Goal: Task Accomplishment & Management: Manage account settings

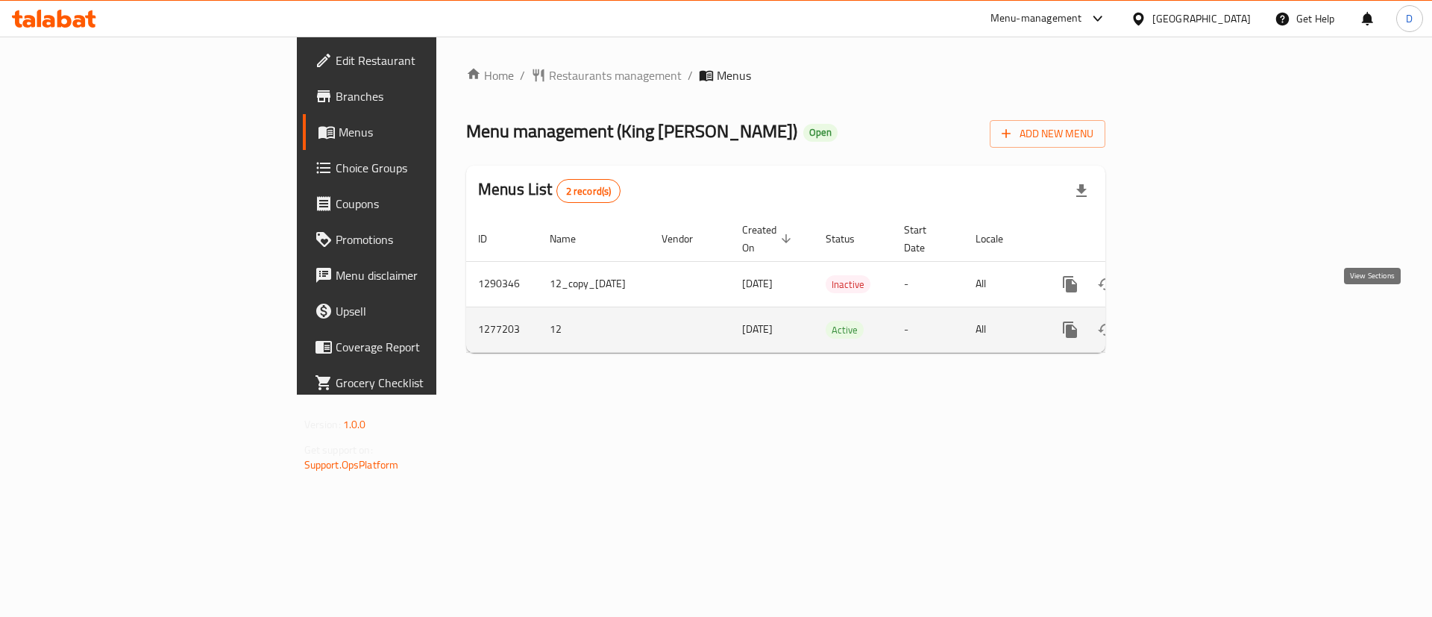
click at [1184, 323] on icon "enhanced table" at bounding box center [1177, 329] width 13 height 13
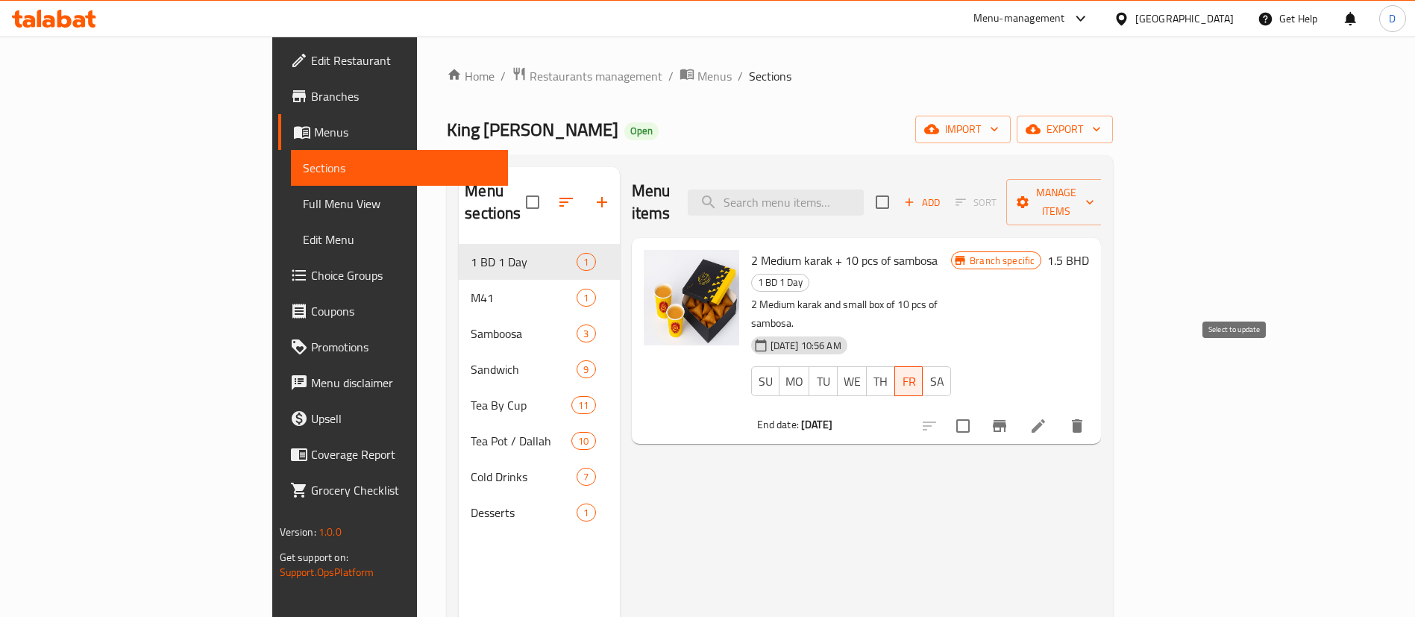
click at [979, 410] on input "checkbox" at bounding box center [962, 425] width 31 height 31
checkbox input "true"
click at [1106, 179] on div "Add Sort Manage items" at bounding box center [991, 202] width 230 height 46
click at [1094, 183] on span "Manage items" at bounding box center [1056, 201] width 76 height 37
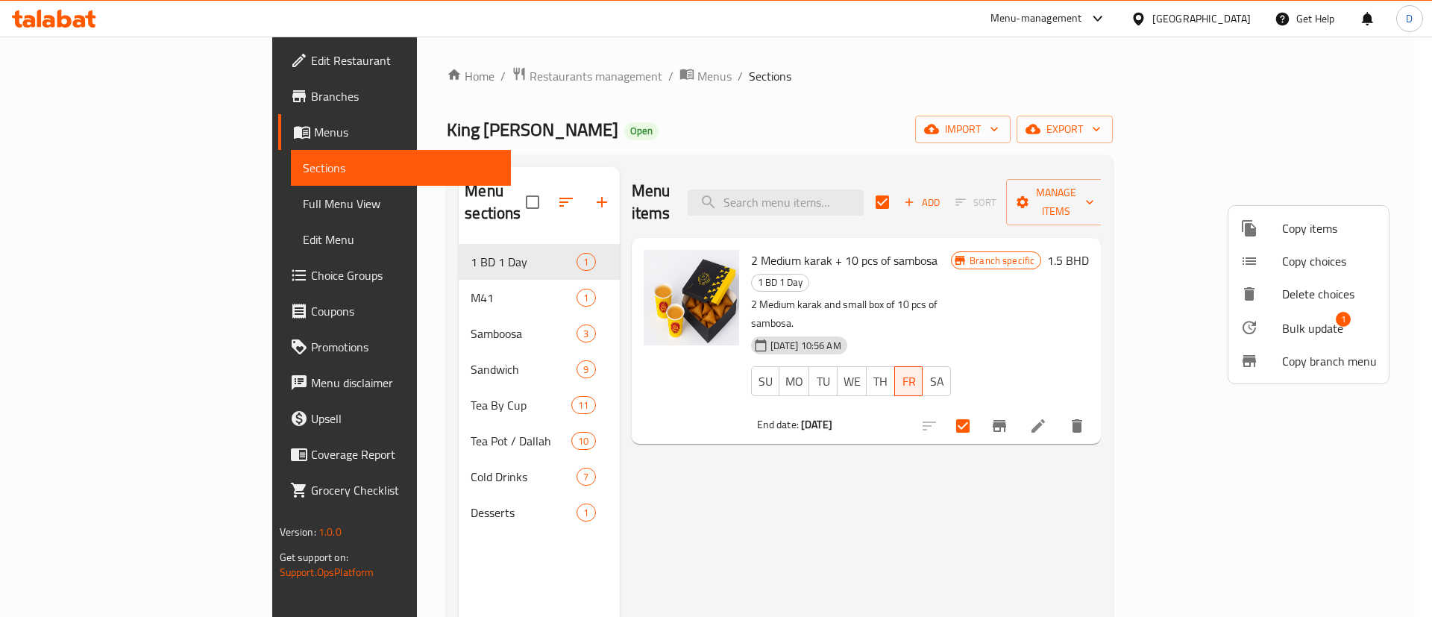
click at [1295, 320] on span "Bulk update" at bounding box center [1312, 328] width 61 height 18
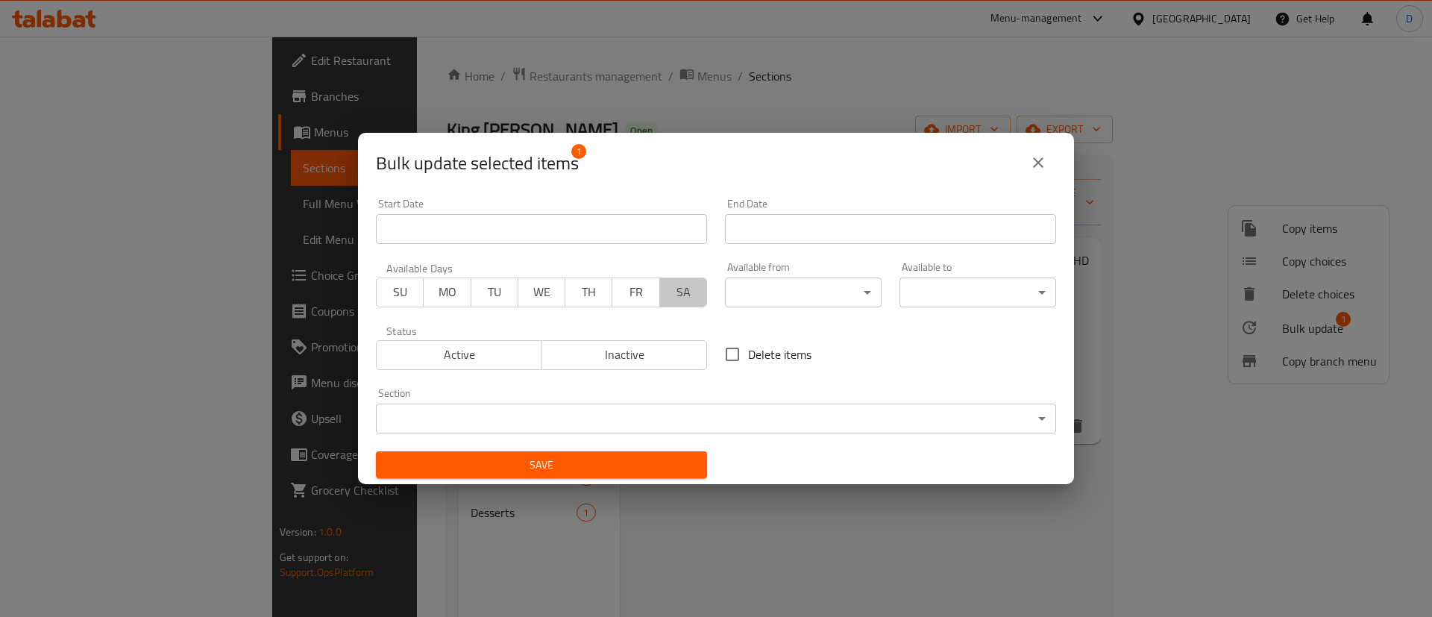
click at [694, 300] on button "SA" at bounding box center [683, 292] width 48 height 30
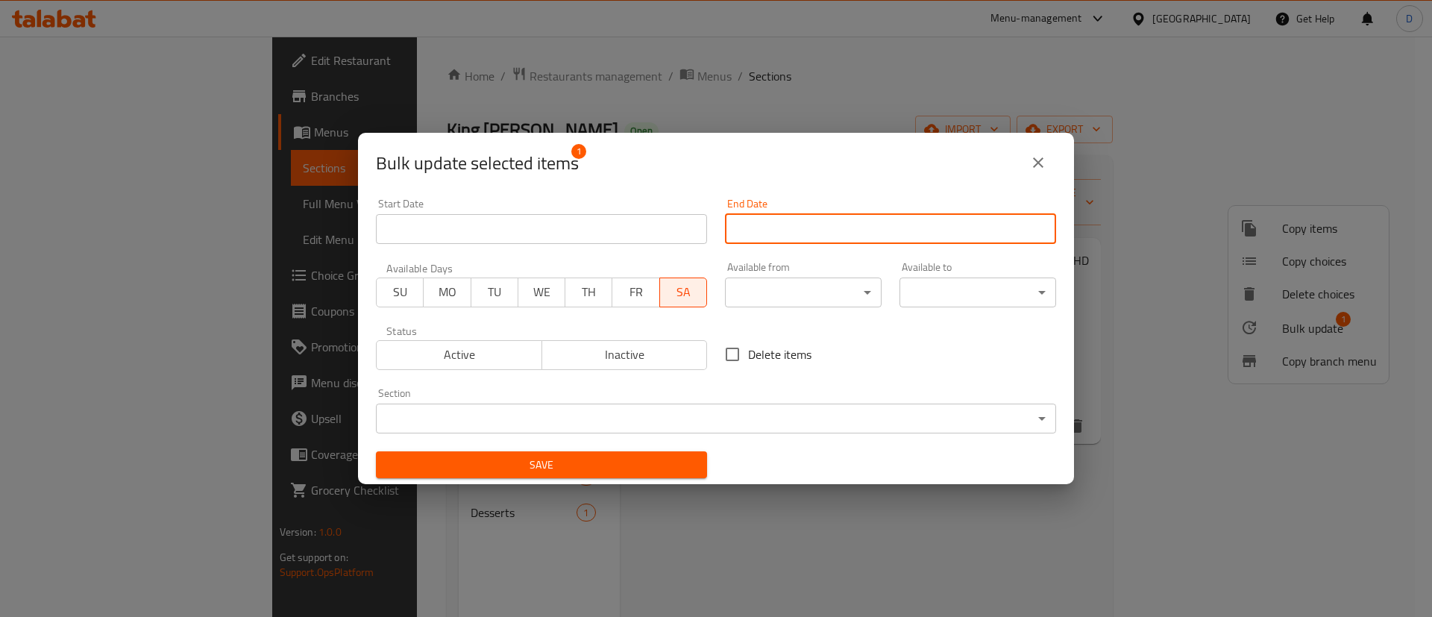
click at [731, 233] on input "Start Date" at bounding box center [890, 229] width 331 height 30
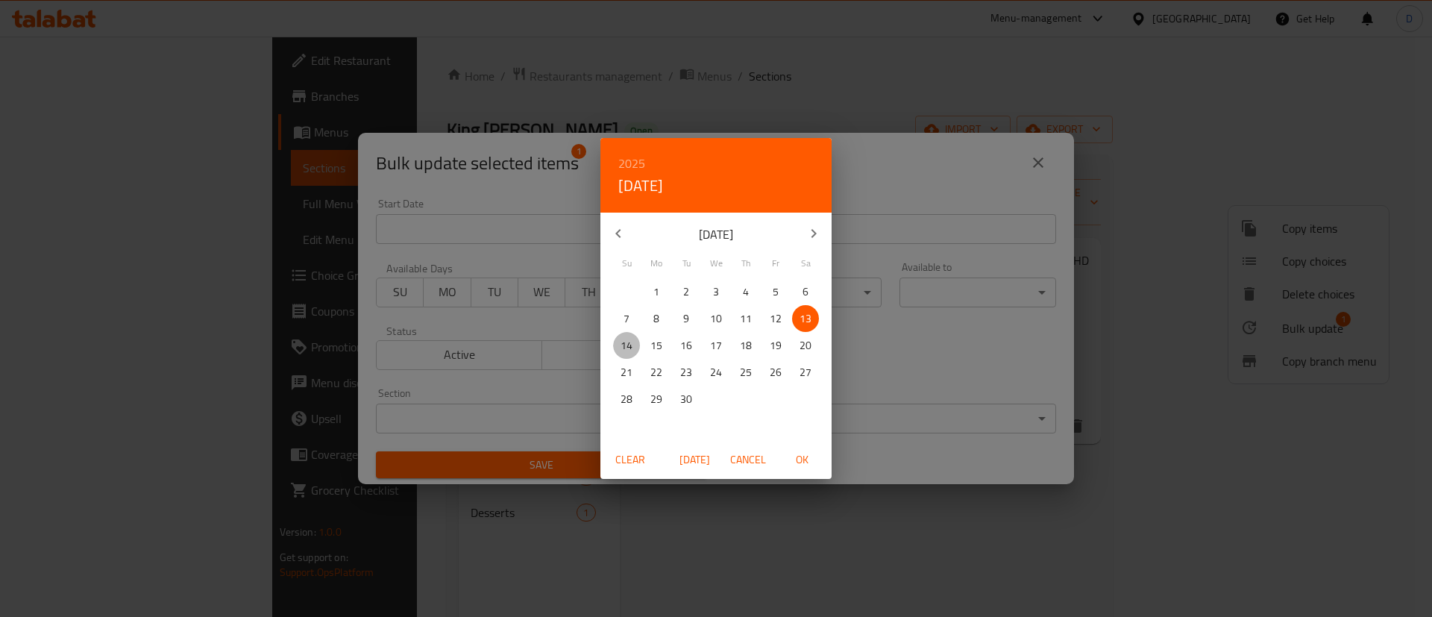
click at [630, 349] on p "14" at bounding box center [627, 345] width 12 height 19
click at [796, 460] on span "OK" at bounding box center [802, 460] width 36 height 19
type input "14-09-2025"
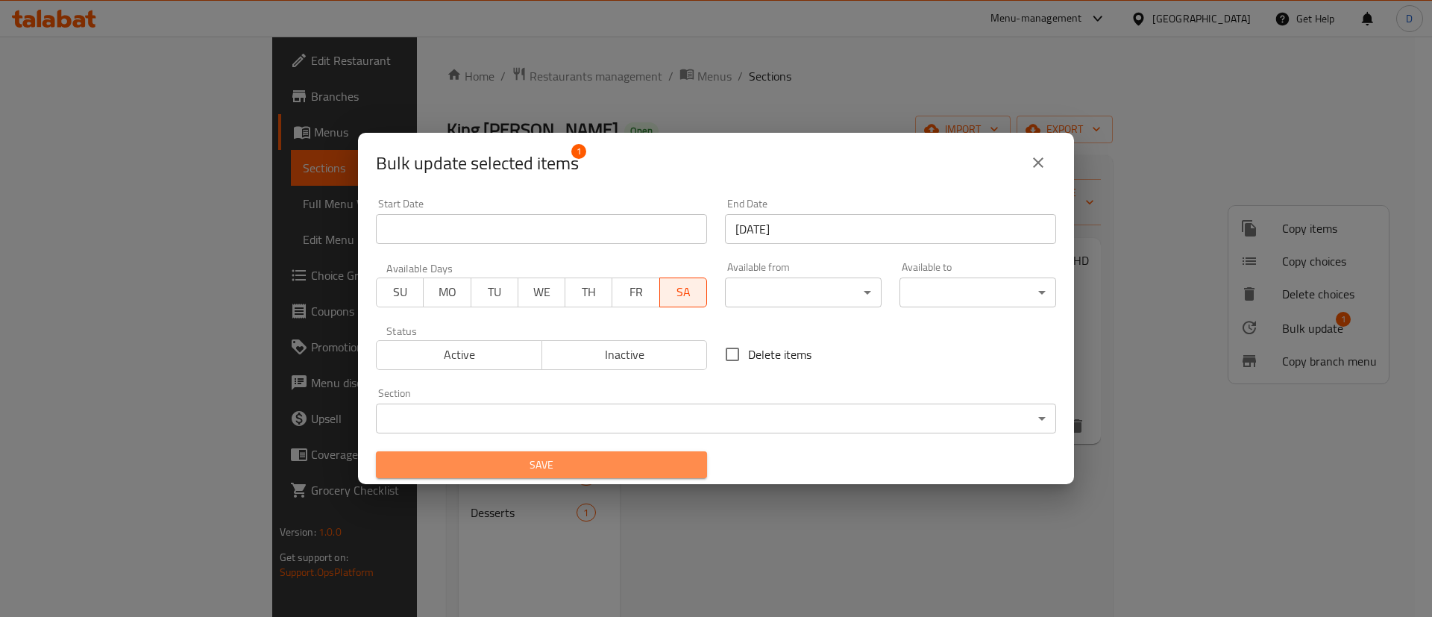
click at [670, 461] on span "Save" at bounding box center [541, 465] width 307 height 19
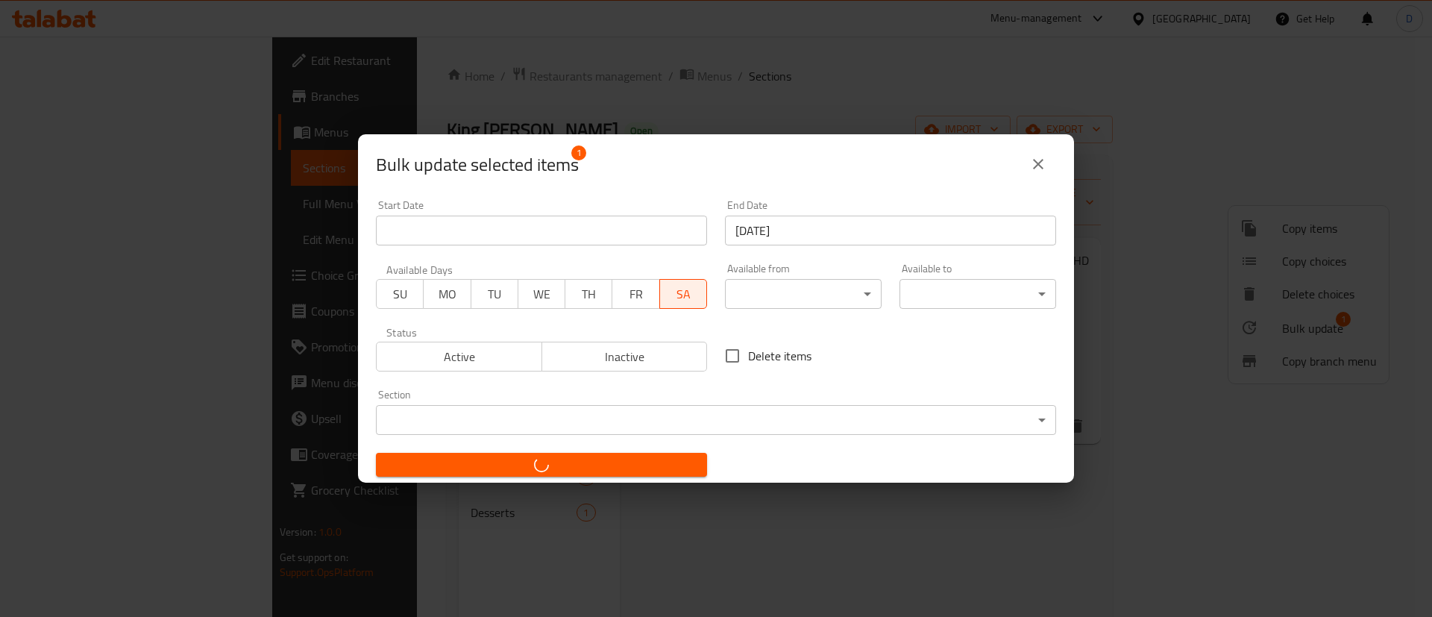
checkbox input "false"
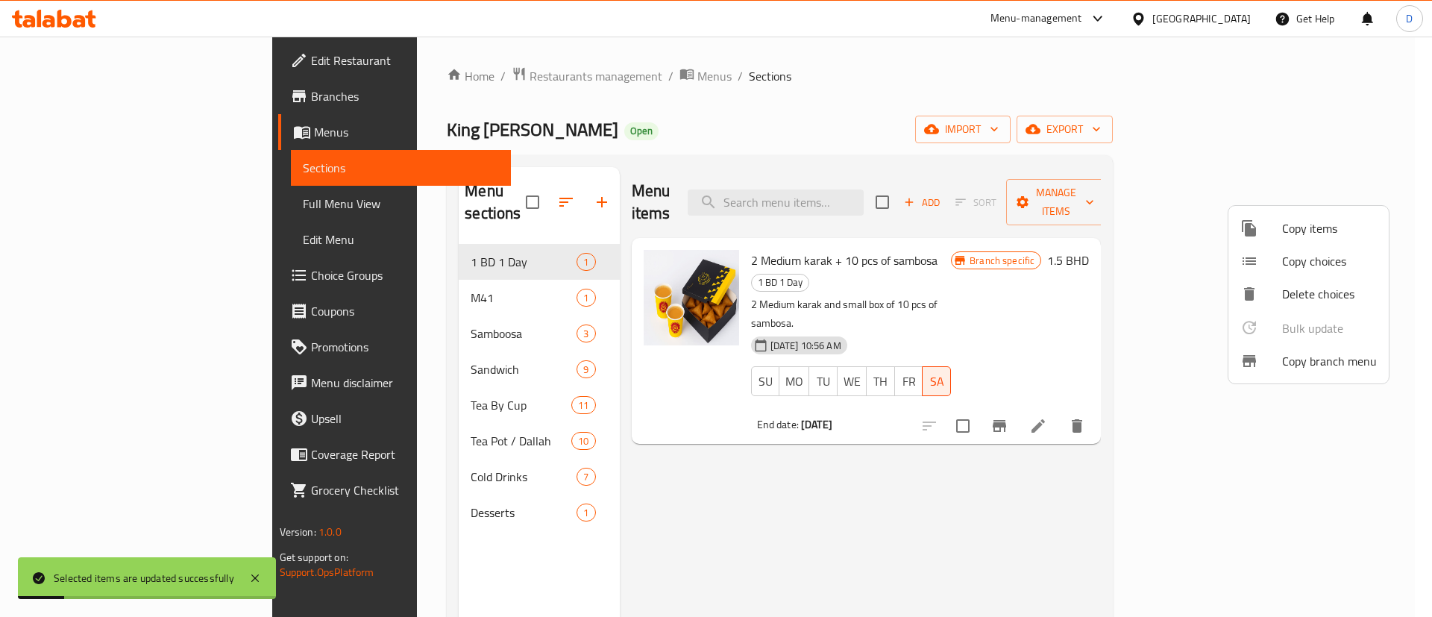
click at [1175, 287] on div at bounding box center [716, 308] width 1432 height 617
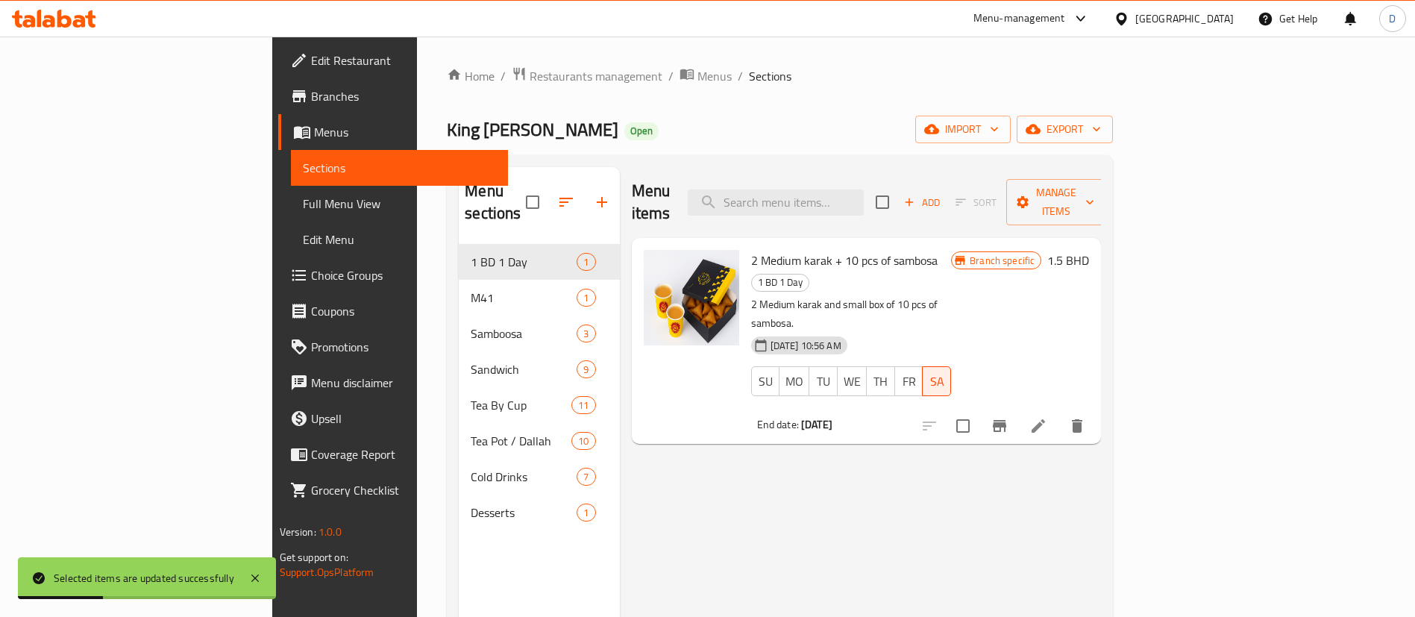
click at [1017, 408] on button "Branch-specific-item" at bounding box center [1000, 426] width 36 height 36
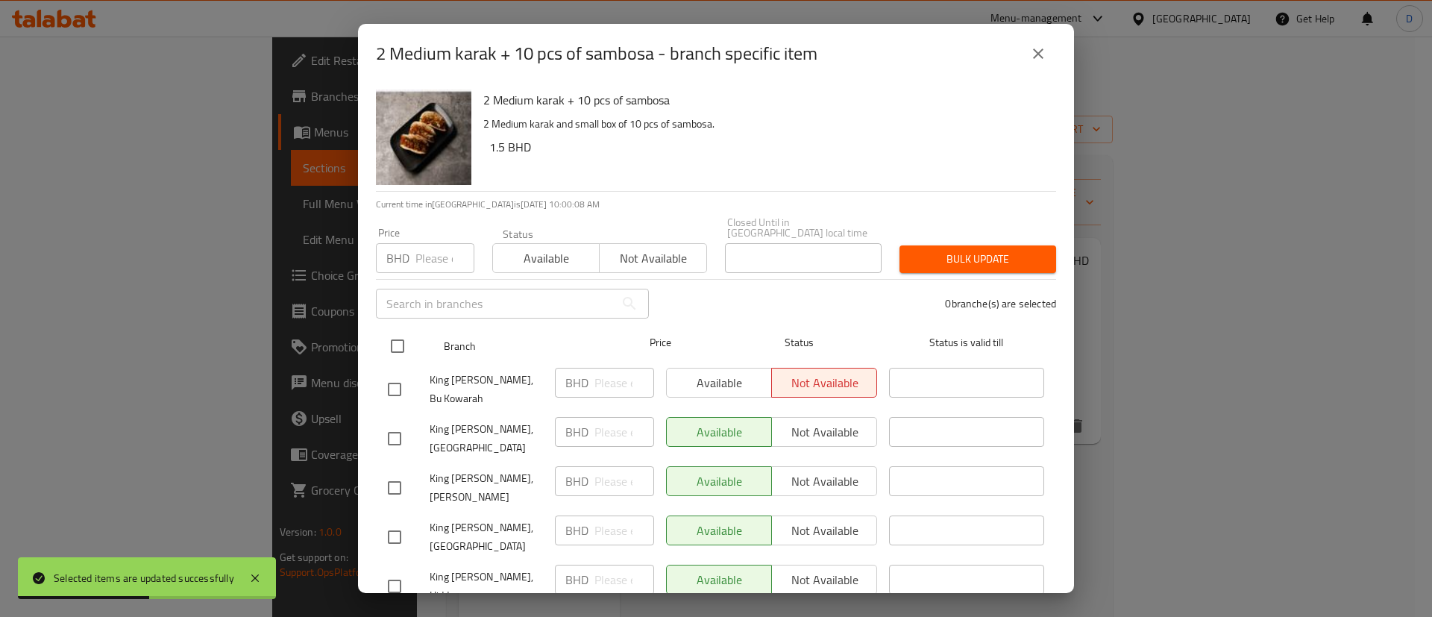
click at [396, 334] on input "checkbox" at bounding box center [397, 345] width 31 height 31
checkbox input "true"
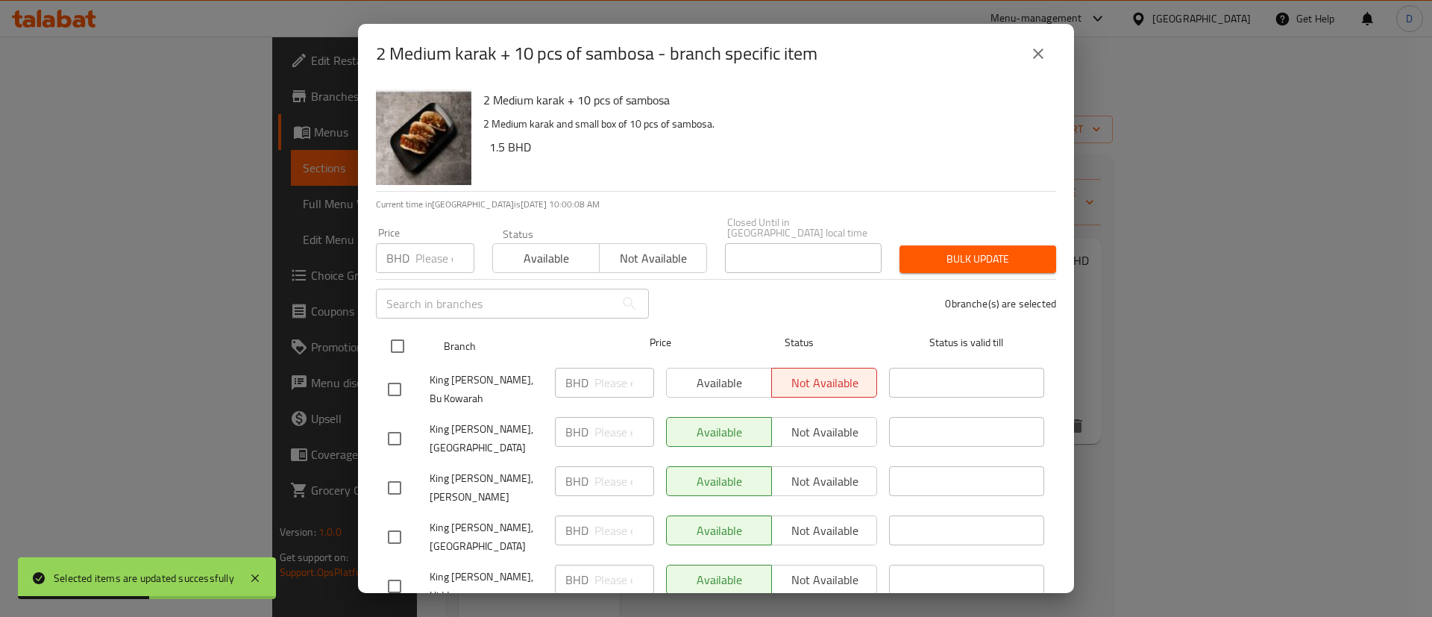
checkbox input "true"
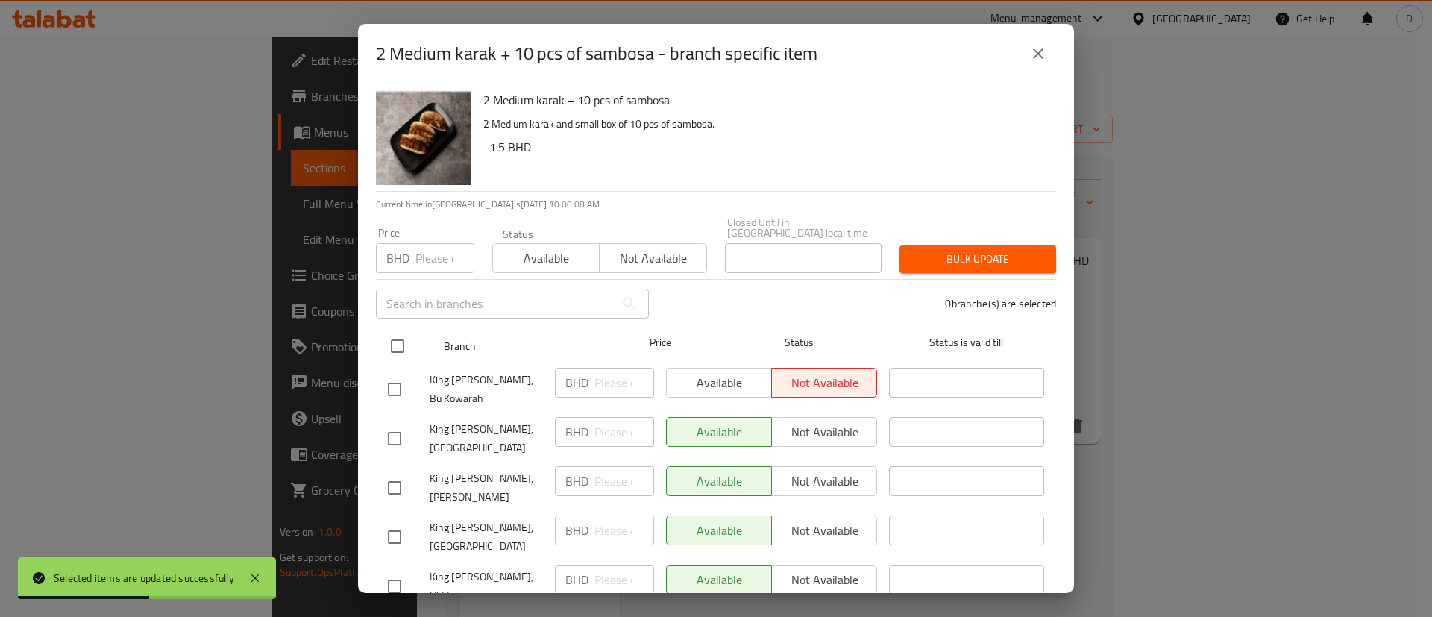
checkbox input "true"
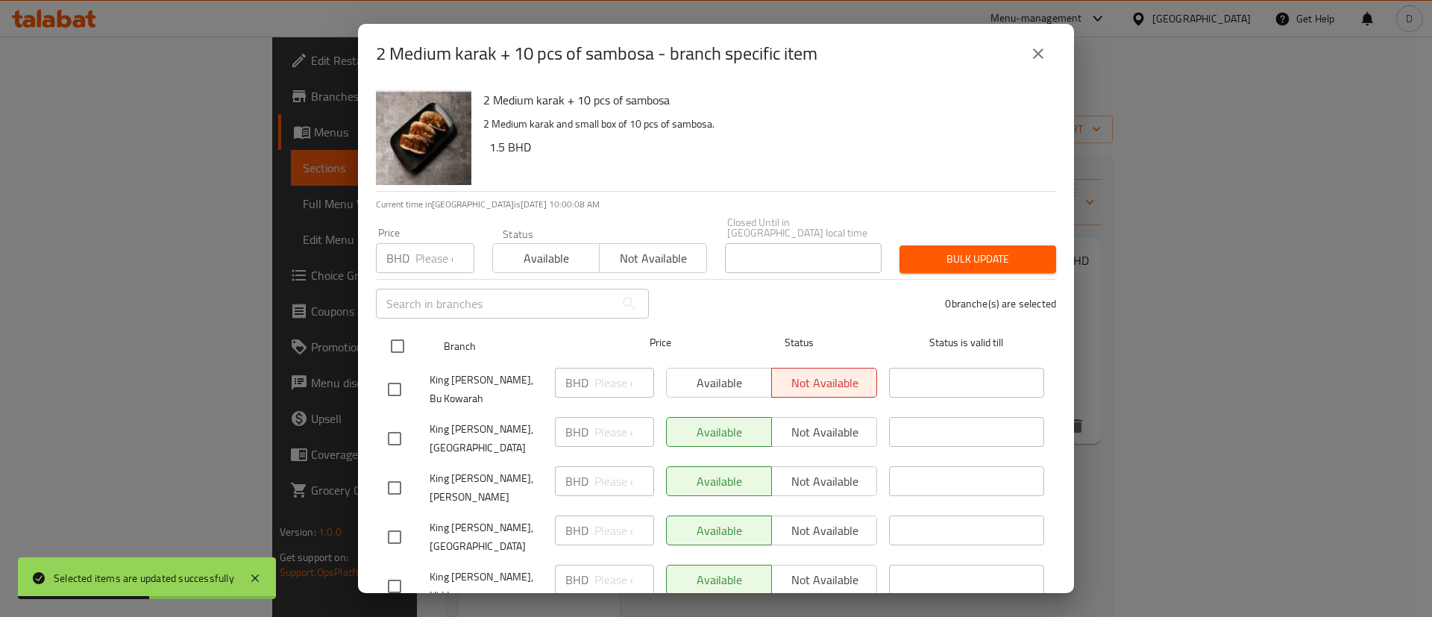
checkbox input "true"
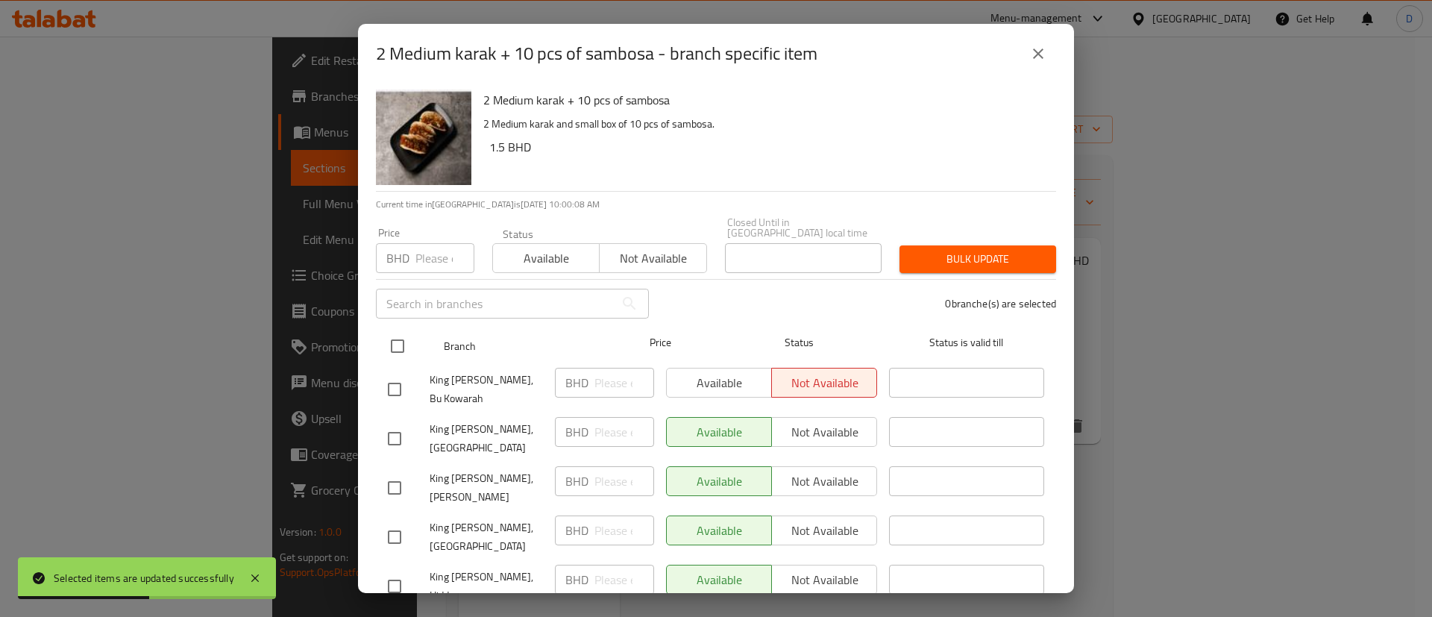
checkbox input "true"
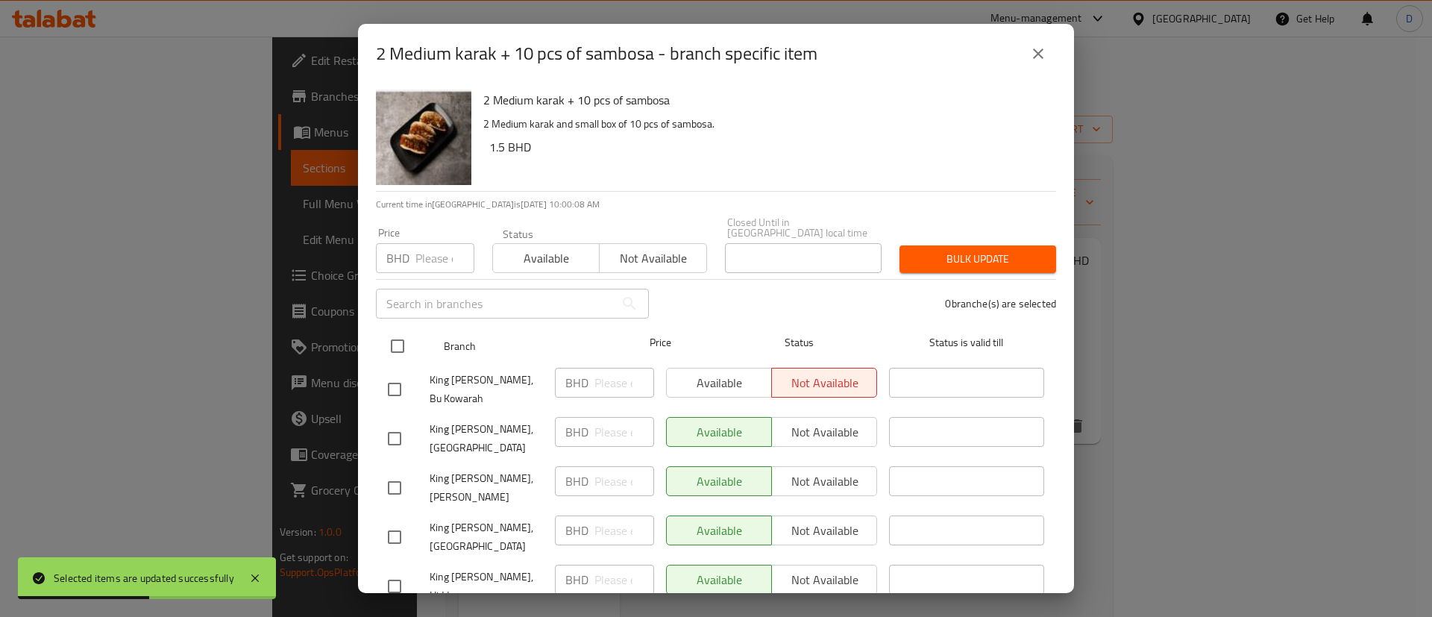
checkbox input "true"
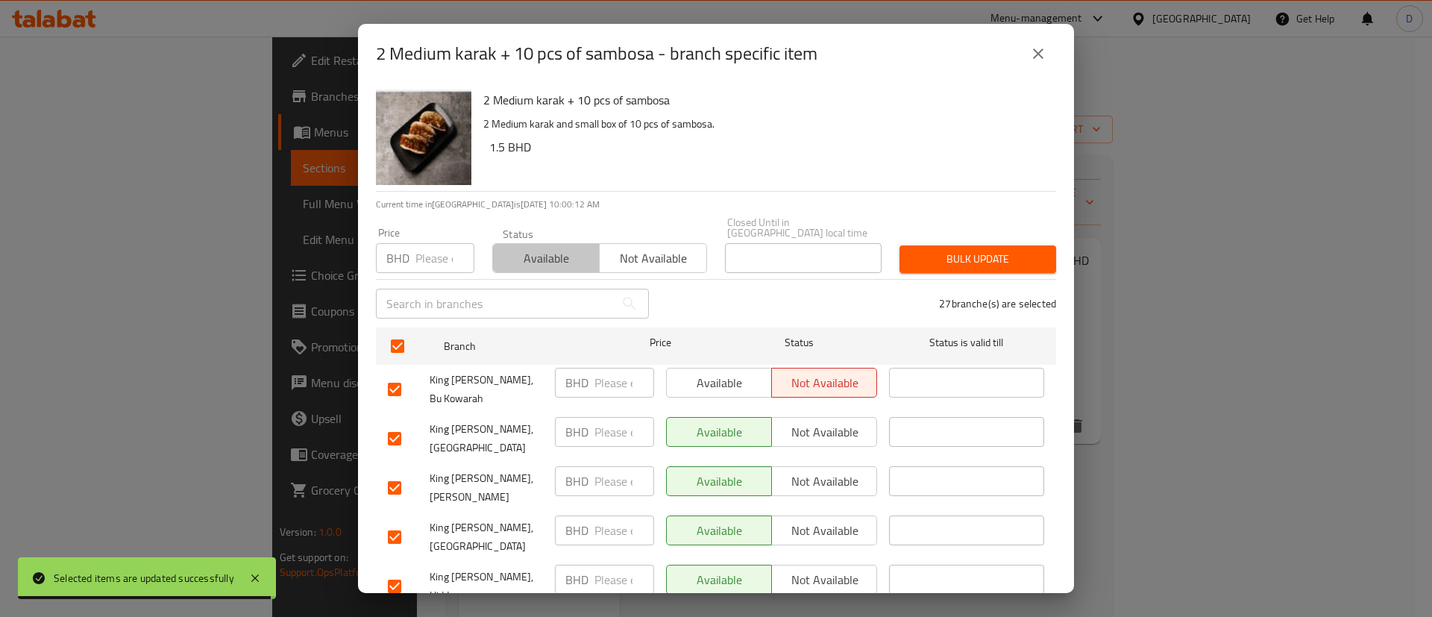
click at [555, 248] on span "Available" at bounding box center [546, 259] width 95 height 22
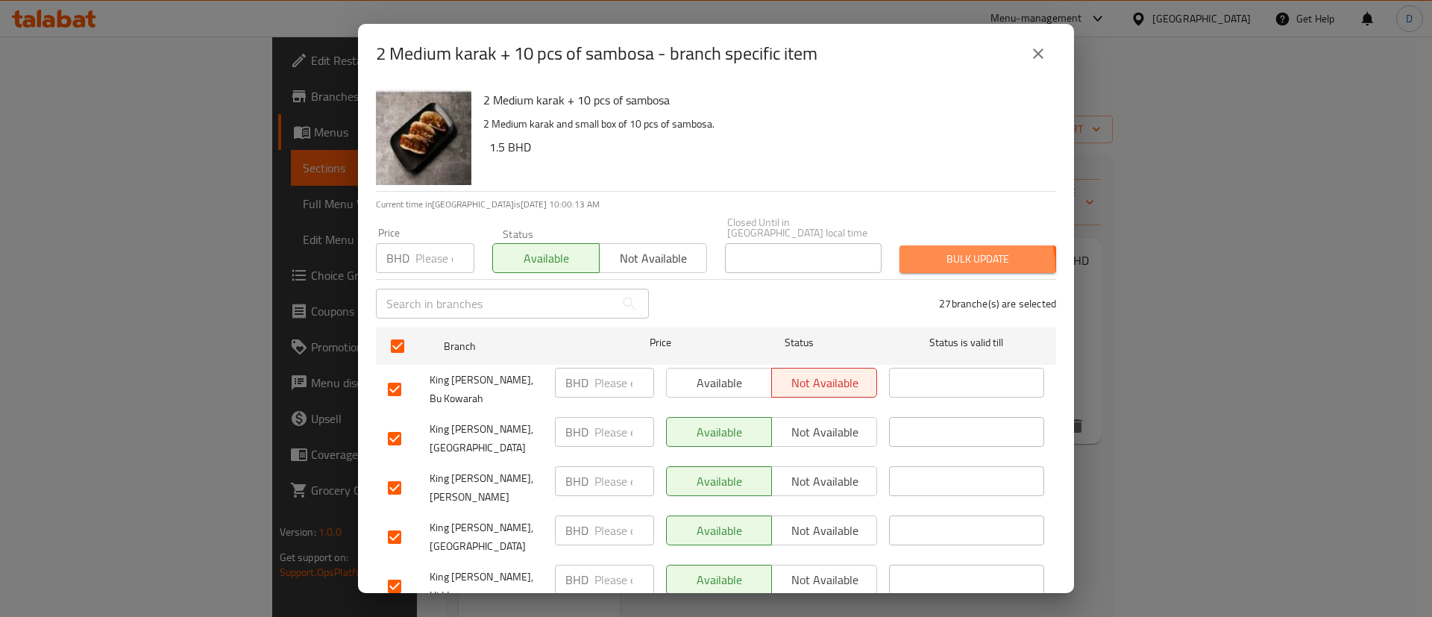
click at [941, 257] on span "Bulk update" at bounding box center [977, 259] width 133 height 19
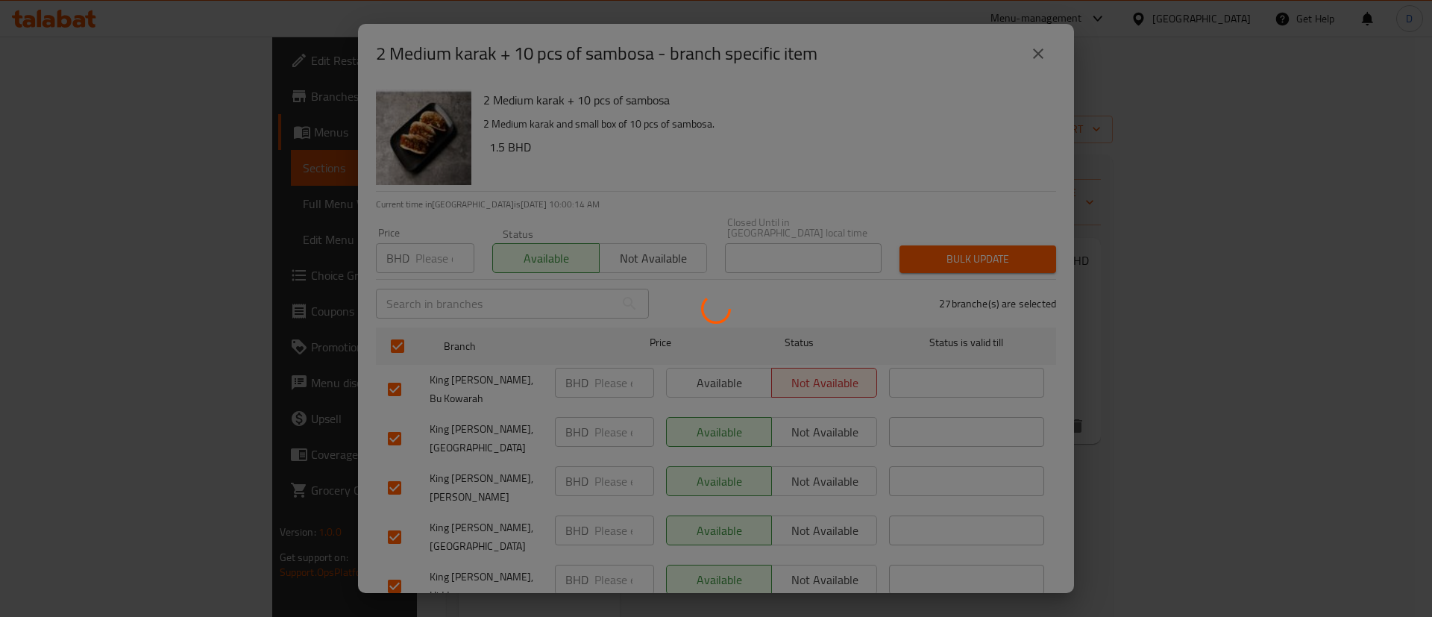
click at [941, 257] on div at bounding box center [716, 308] width 1432 height 617
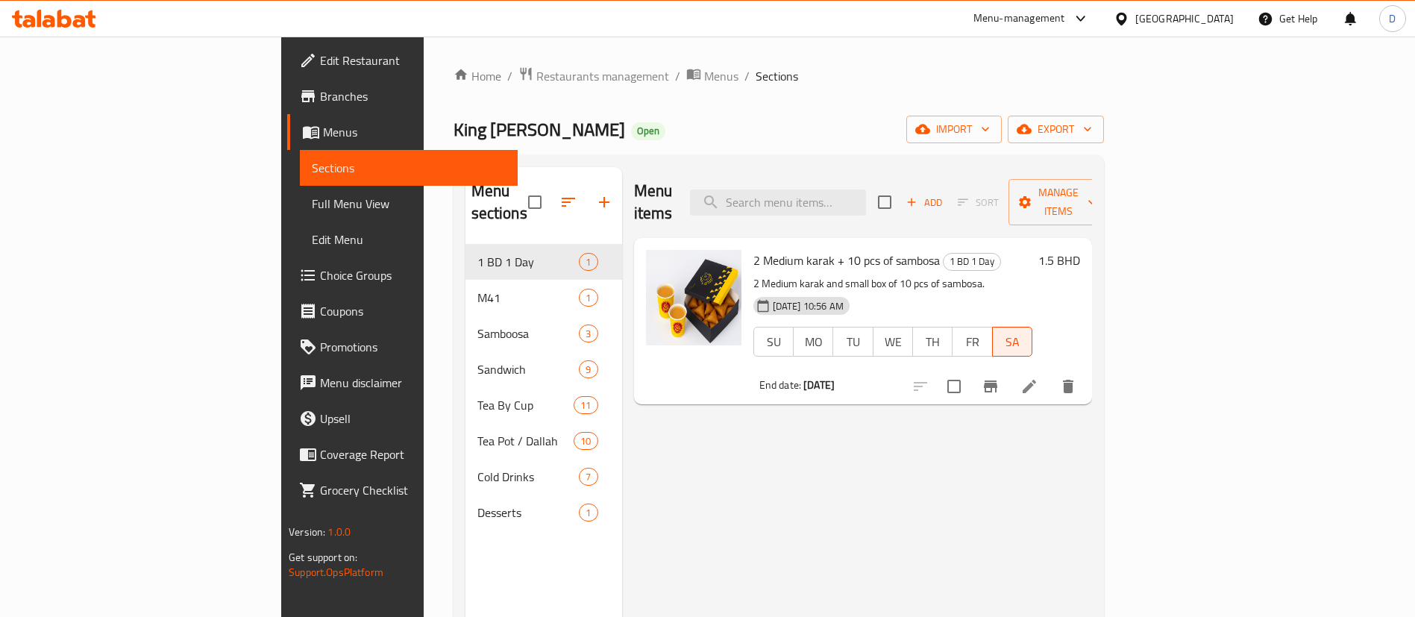
click at [454, 89] on div "Home / Restaurants management / Menus / Sections King Karak Open import export …" at bounding box center [779, 430] width 650 height 729
click at [433, 61] on div "Home / Restaurants management / Menus / Sections King Karak Open import export …" at bounding box center [779, 431] width 710 height 789
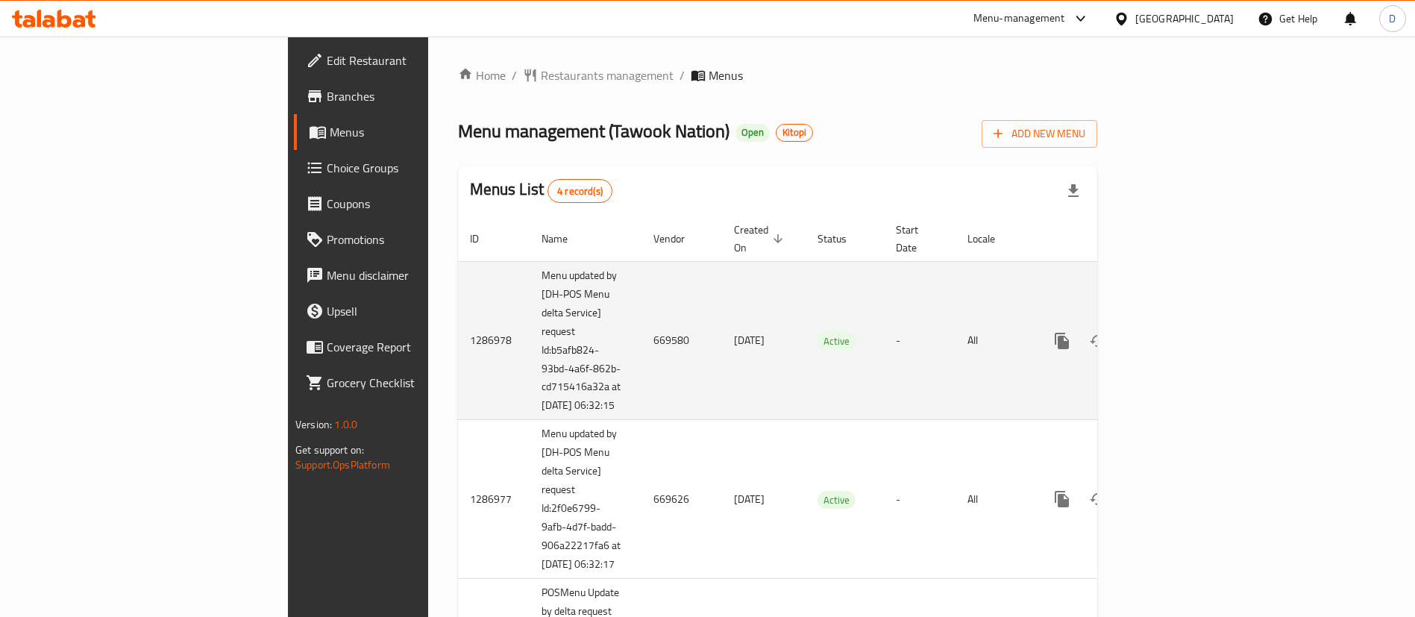
click at [641, 328] on td "669580" at bounding box center [681, 340] width 81 height 159
copy td "669580"
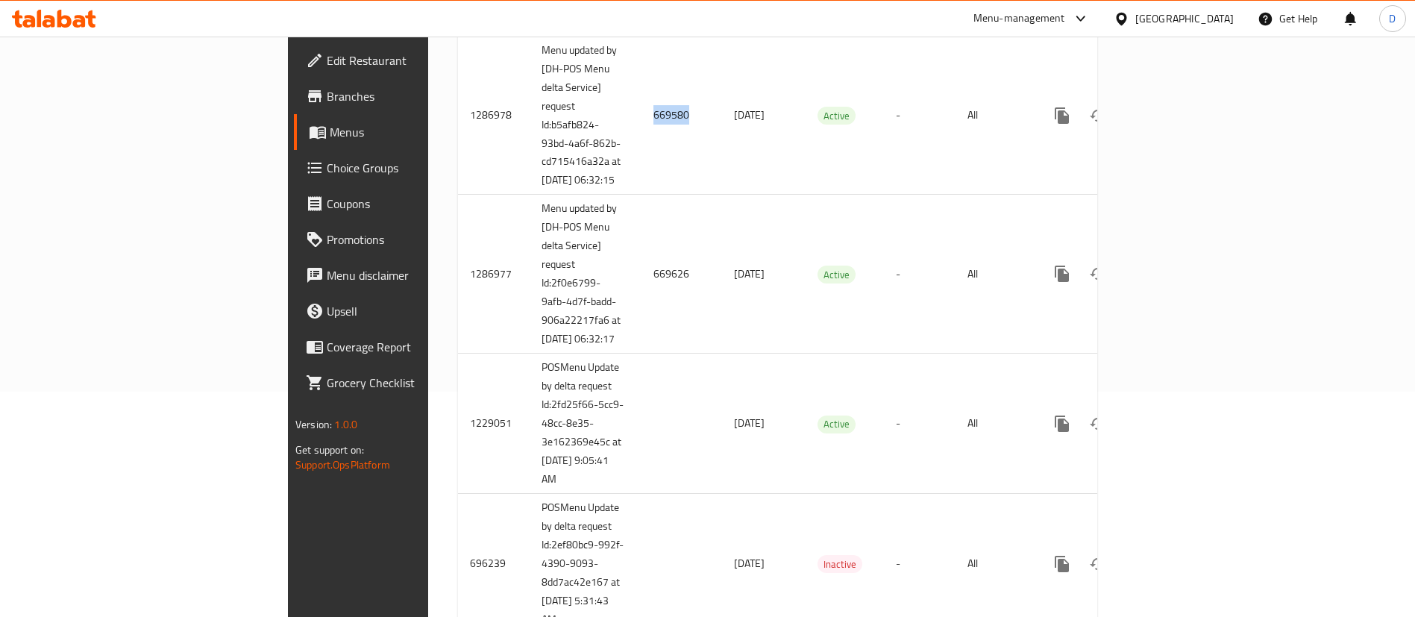
scroll to position [226, 0]
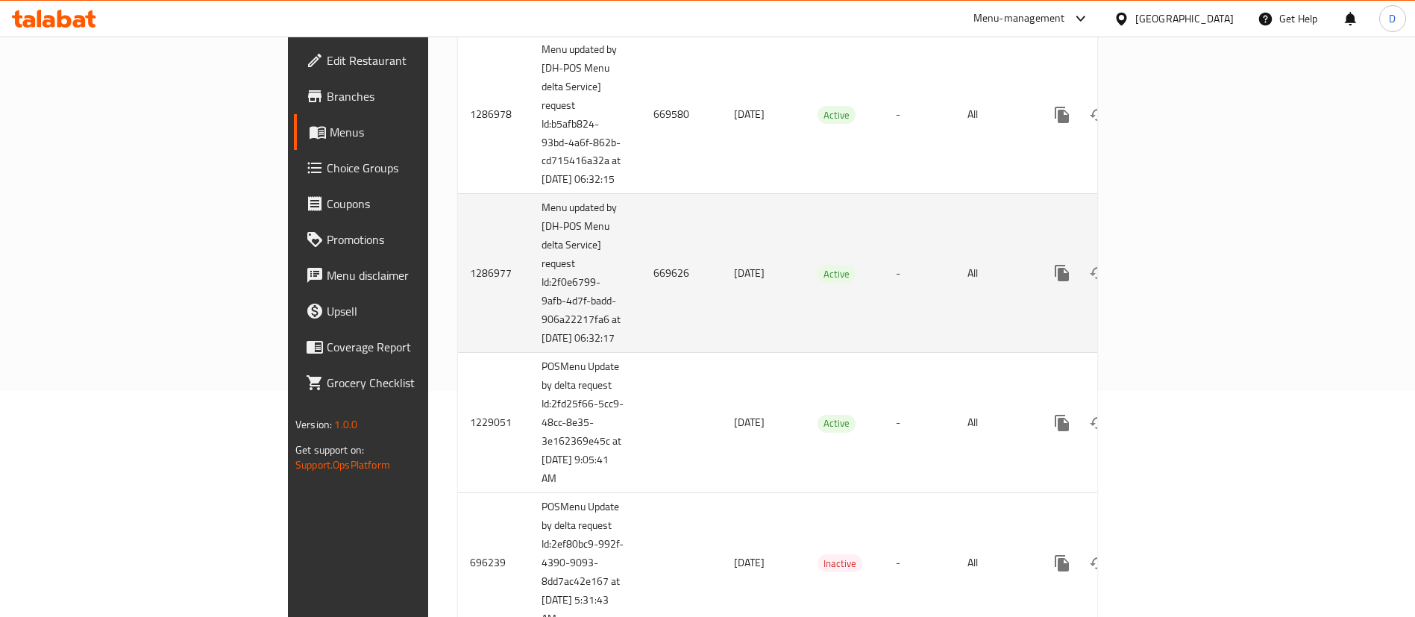
click at [641, 282] on td "669626" at bounding box center [681, 273] width 81 height 159
copy td "669626"
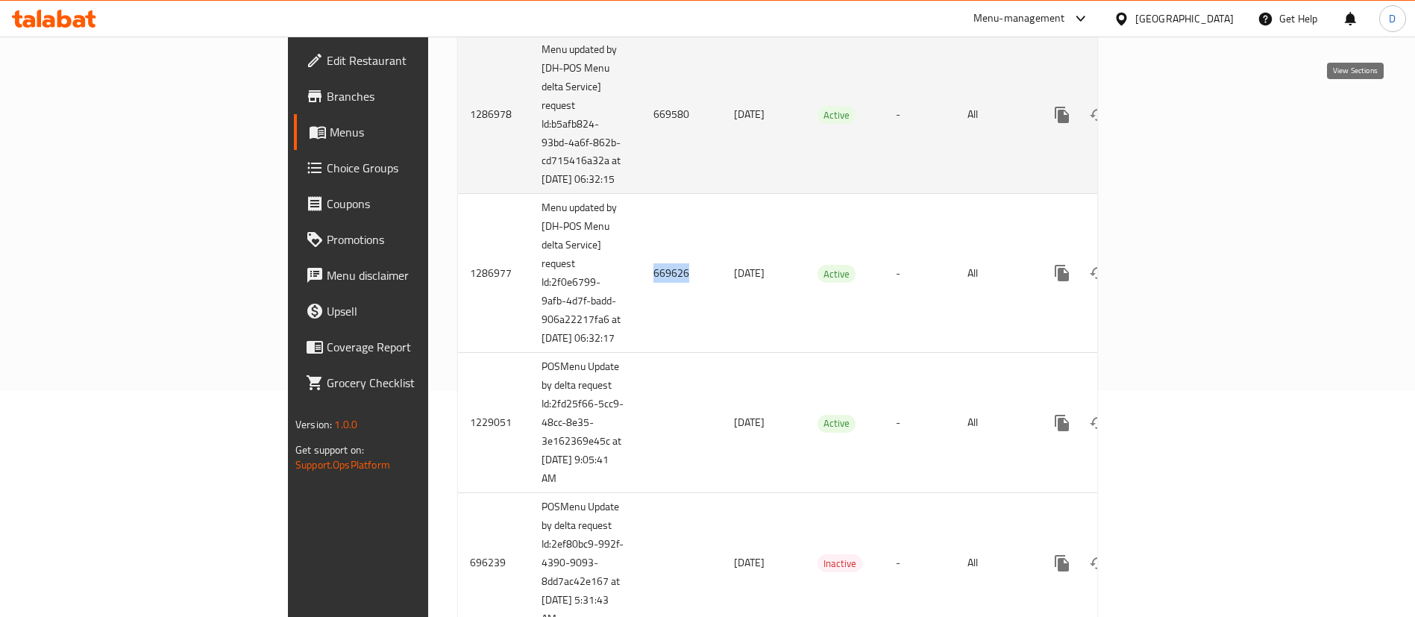
click at [1187, 110] on link "enhanced table" at bounding box center [1170, 115] width 36 height 36
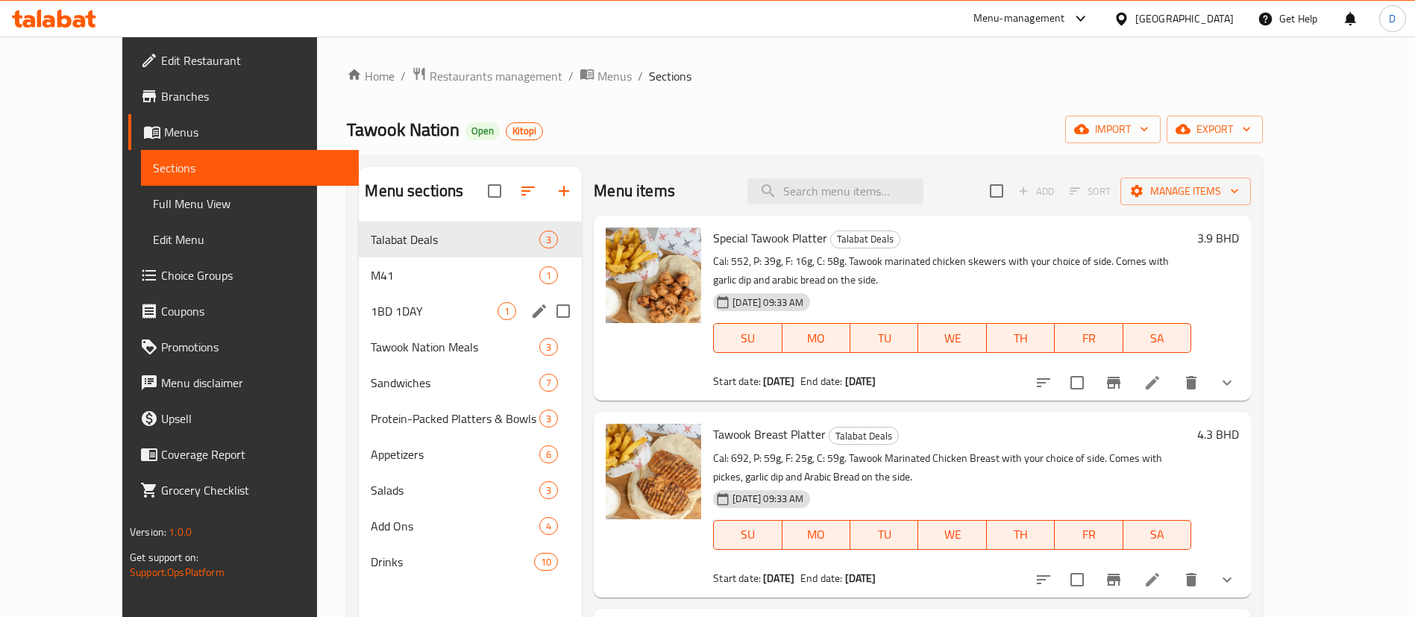
click at [391, 303] on span "1BD 1DAY" at bounding box center [434, 311] width 127 height 18
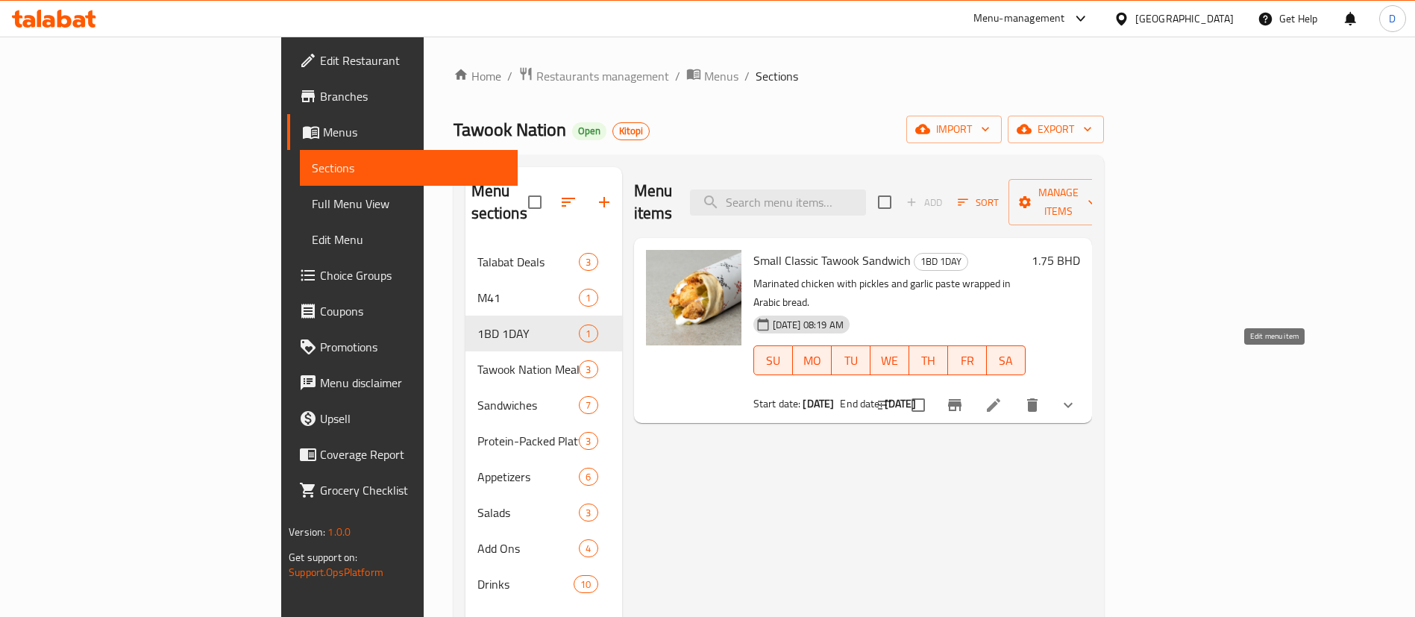
click at [1002, 396] on icon at bounding box center [994, 405] width 18 height 18
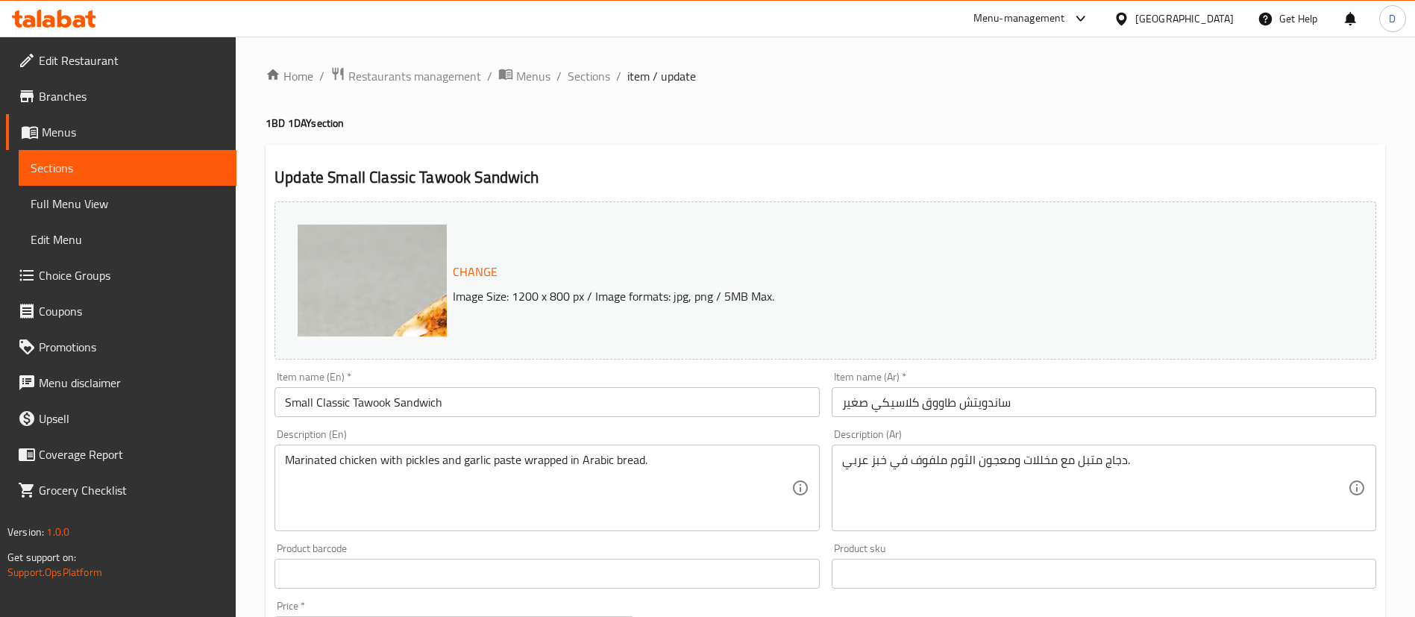
click at [959, 85] on ol "Home / Restaurants management / Menus / Sections / item / update" at bounding box center [826, 75] width 1120 height 19
click at [536, 76] on span "Menus" at bounding box center [533, 76] width 34 height 18
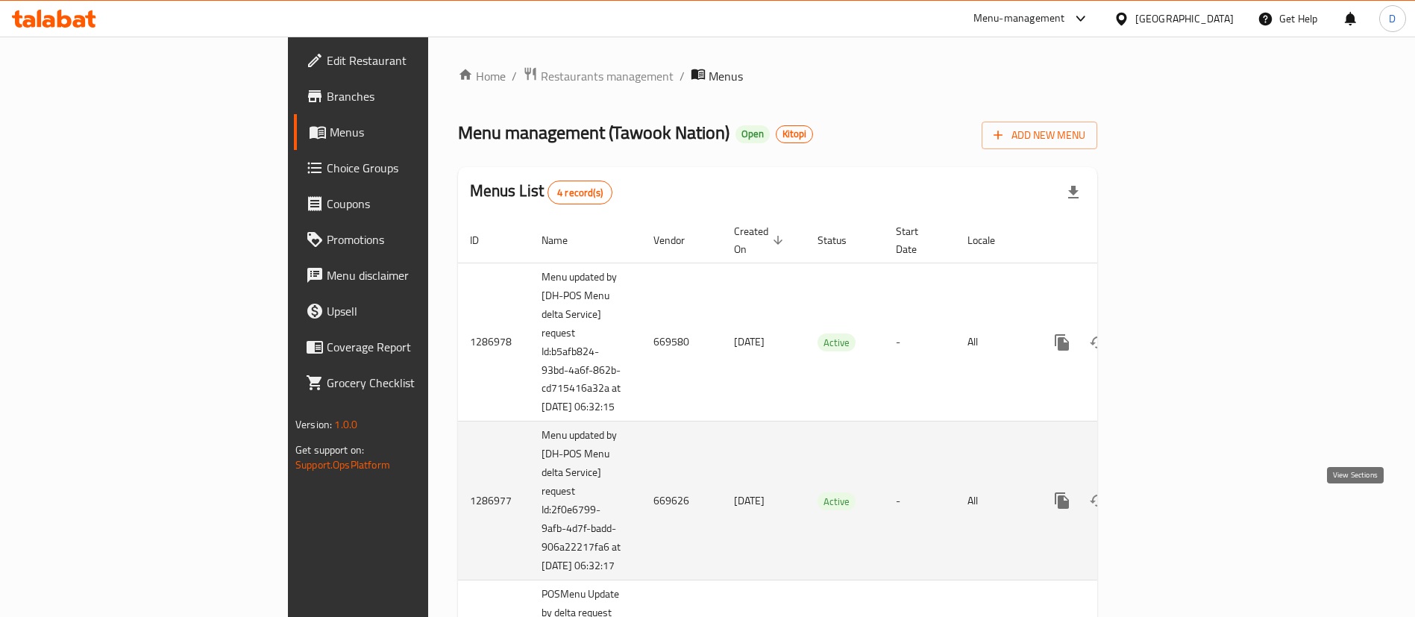
click at [1187, 505] on link "enhanced table" at bounding box center [1170, 501] width 36 height 36
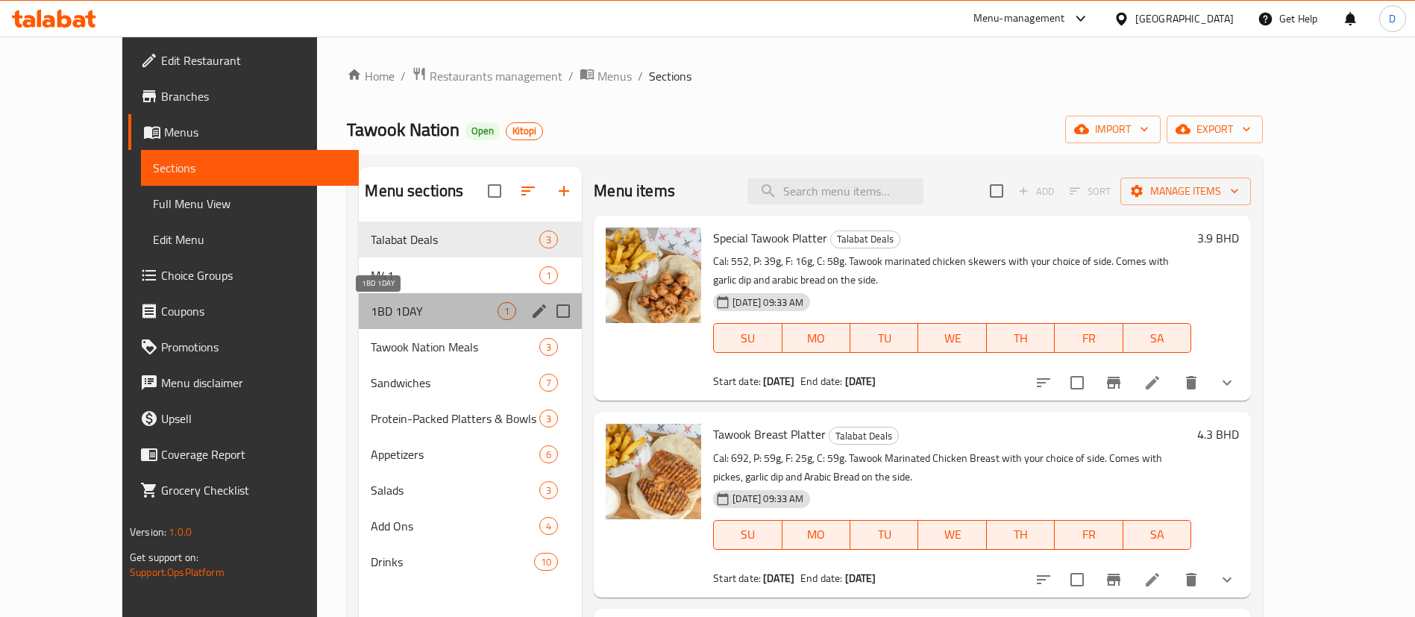
click at [371, 315] on span "1BD 1DAY" at bounding box center [434, 311] width 127 height 18
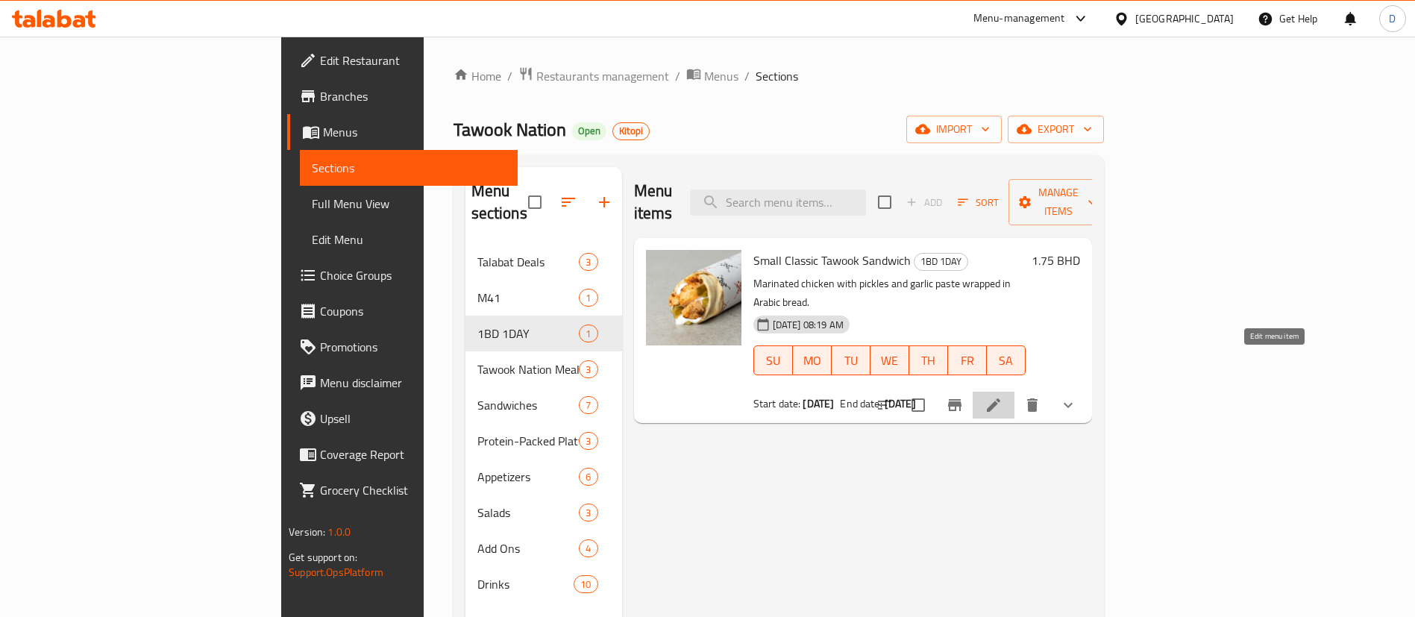
click at [1002, 396] on icon at bounding box center [994, 405] width 18 height 18
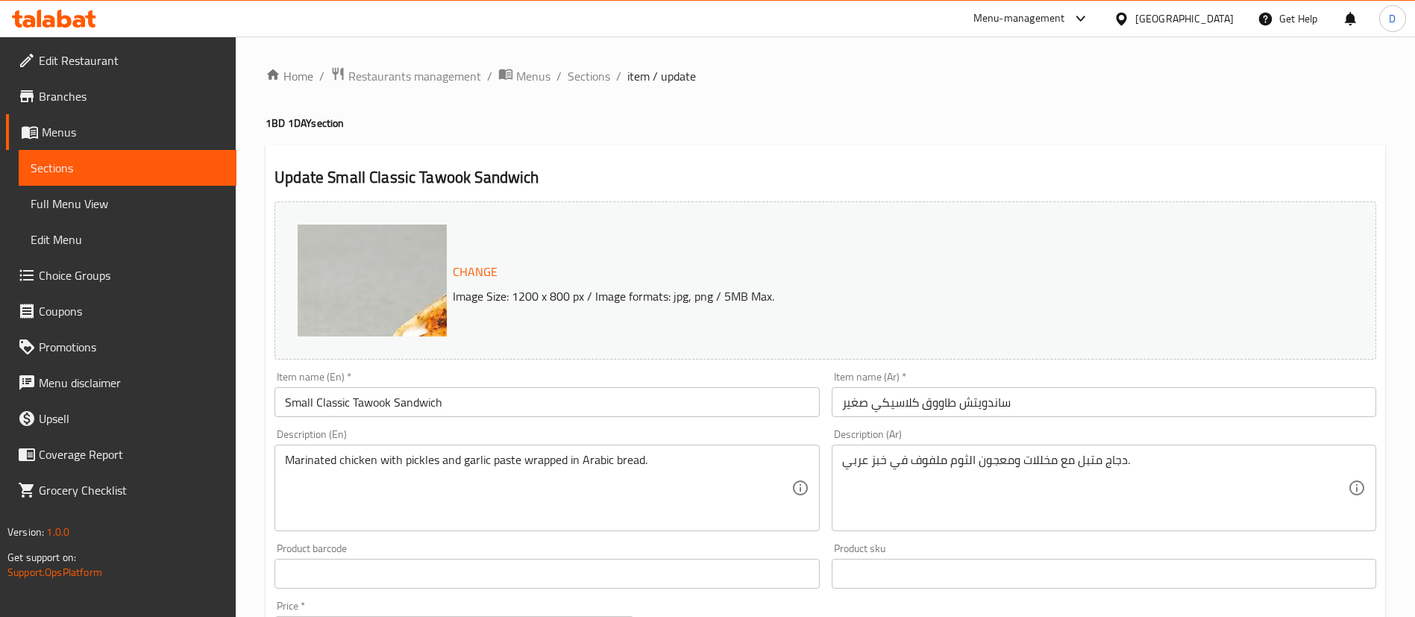
click at [584, 173] on h2 "Update Small Classic Tawook Sandwich" at bounding box center [825, 177] width 1102 height 22
click at [425, 75] on span "Restaurants management" at bounding box center [414, 76] width 133 height 18
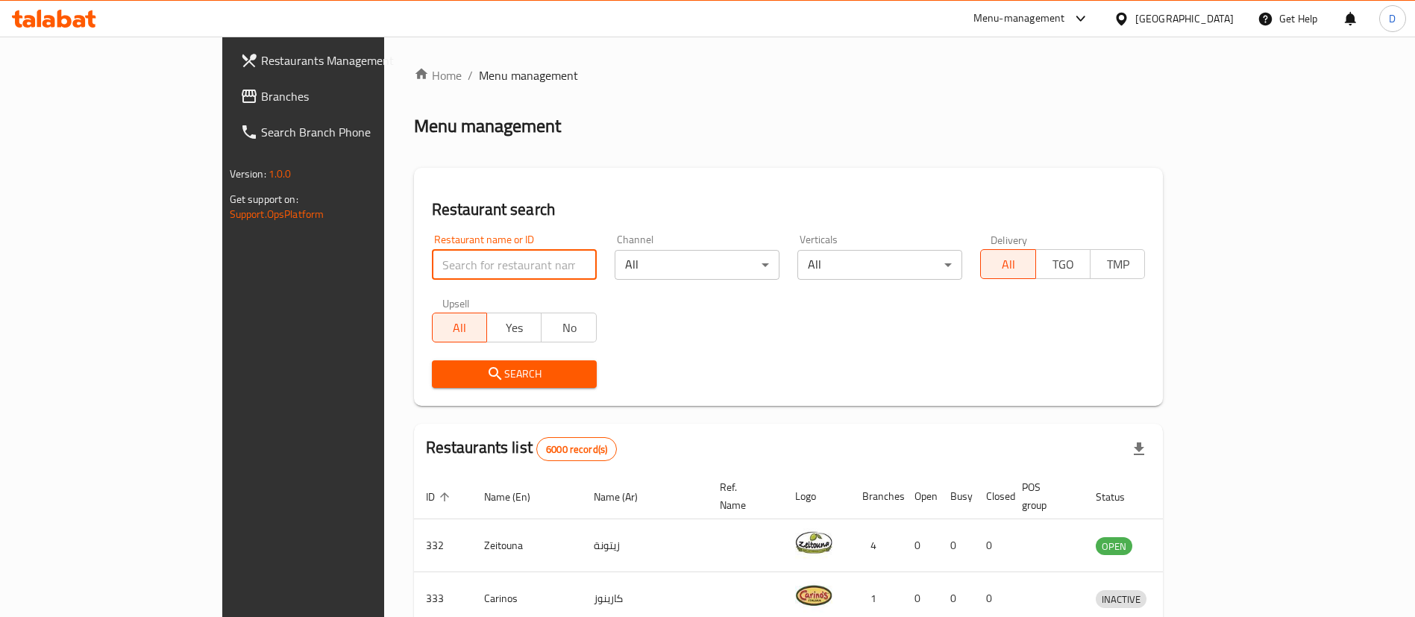
click at [432, 268] on input "search" at bounding box center [514, 265] width 165 height 30
type input "zaroob"
click button "Search" at bounding box center [514, 374] width 165 height 28
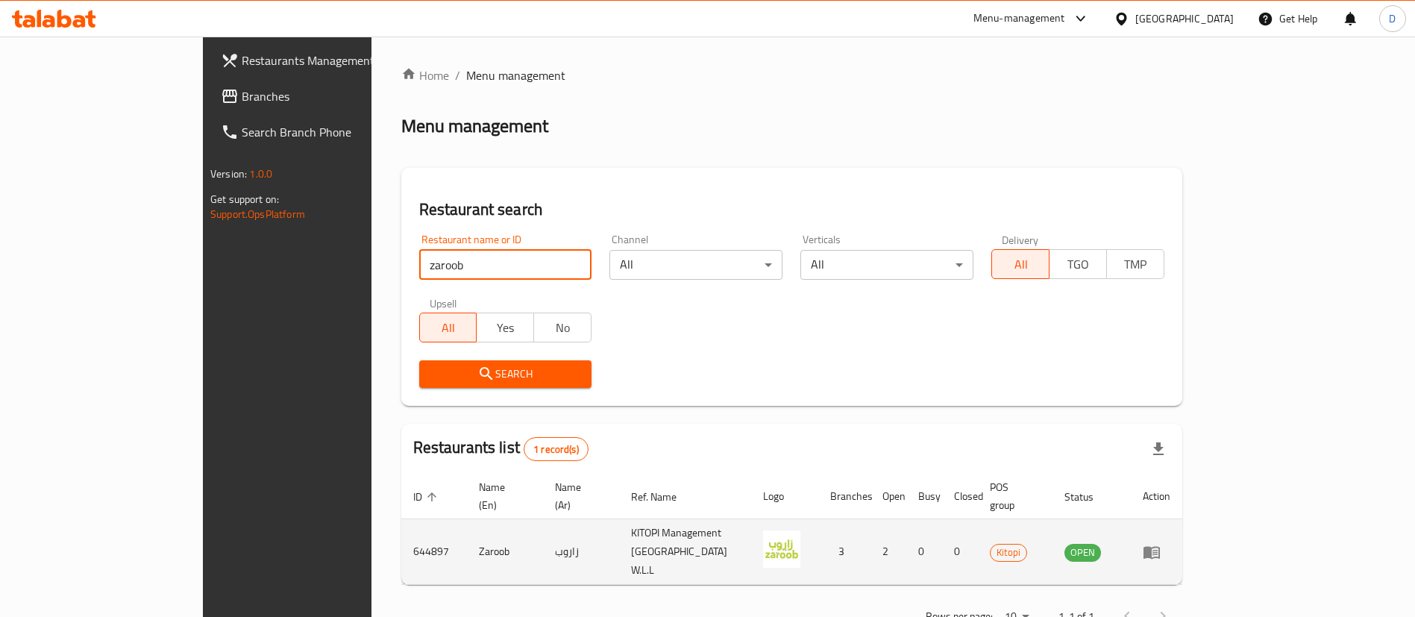
click at [1161, 543] on icon "enhanced table" at bounding box center [1152, 552] width 18 height 18
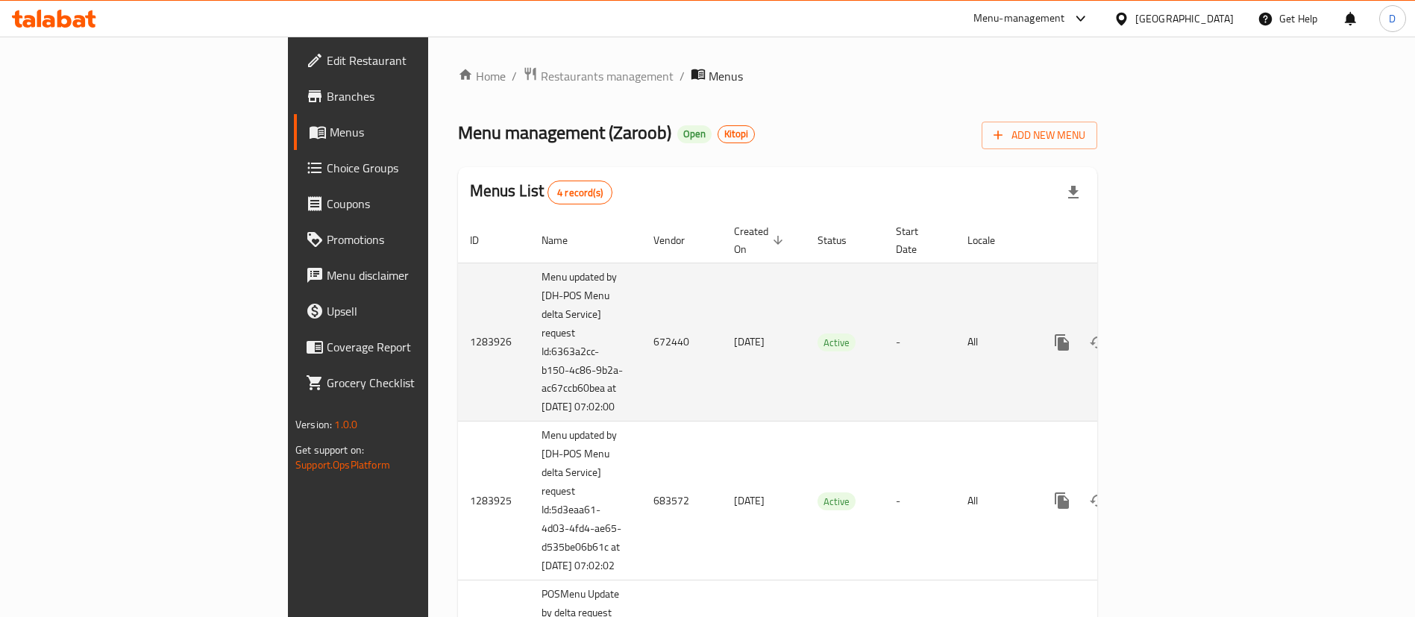
click at [641, 333] on td "672440" at bounding box center [681, 342] width 81 height 159
copy td "672440"
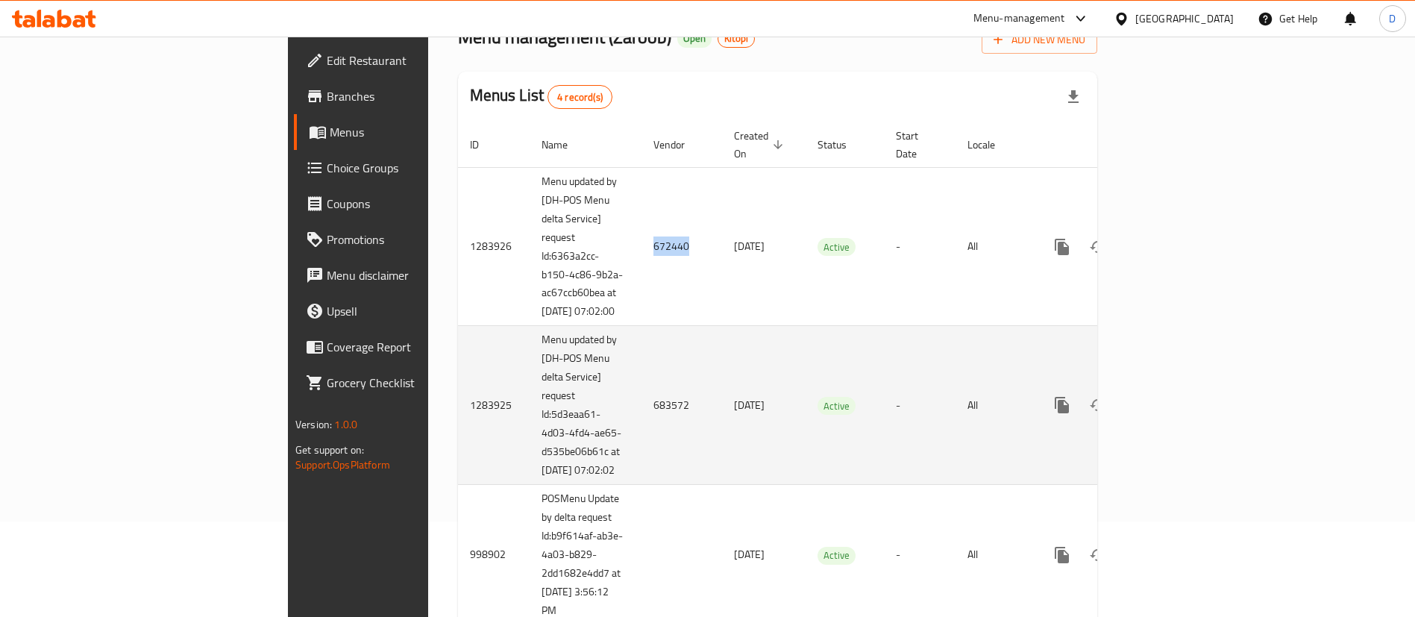
scroll to position [123, 0]
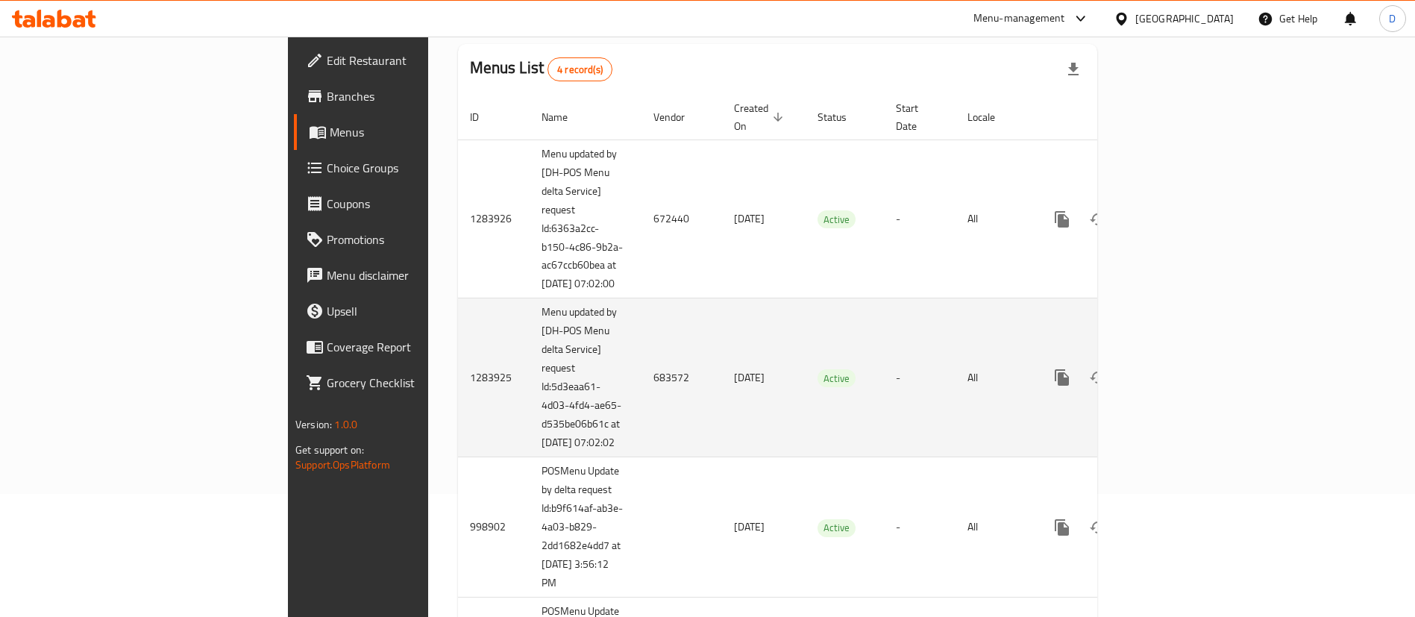
click at [641, 384] on td "683572" at bounding box center [681, 377] width 81 height 159
copy td "683572"
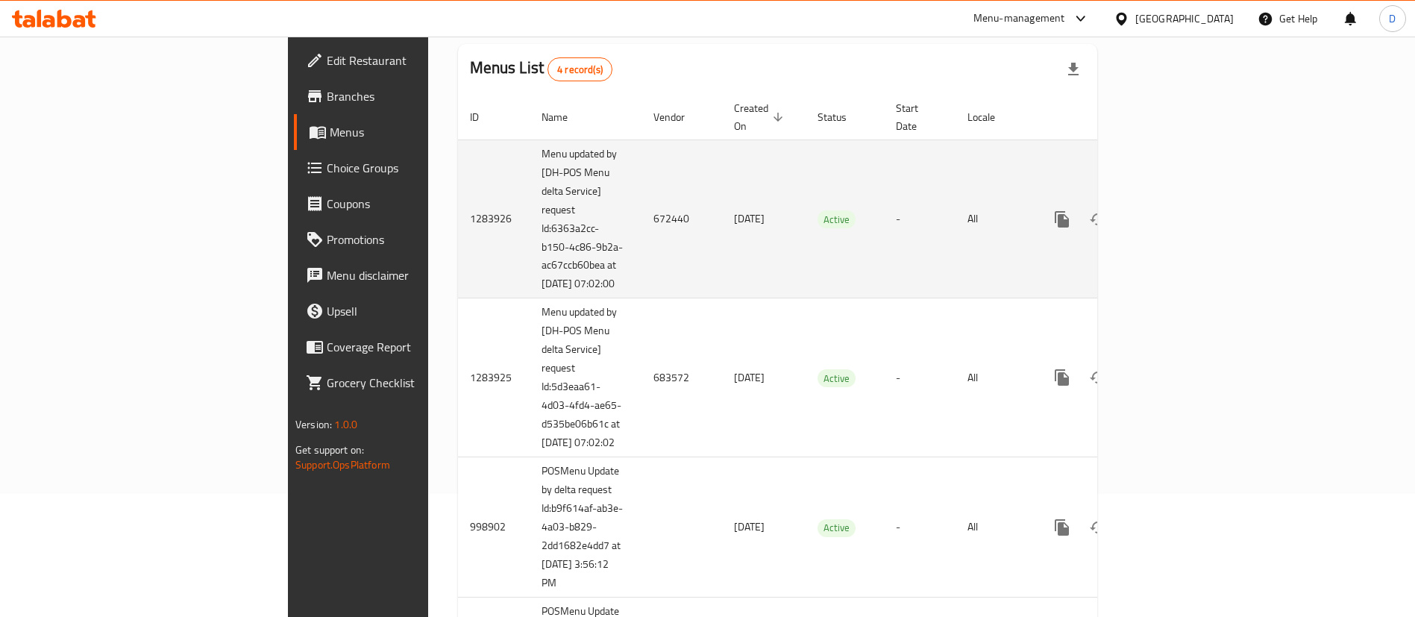
click at [641, 198] on td "672440" at bounding box center [681, 218] width 81 height 159
copy td "672440"
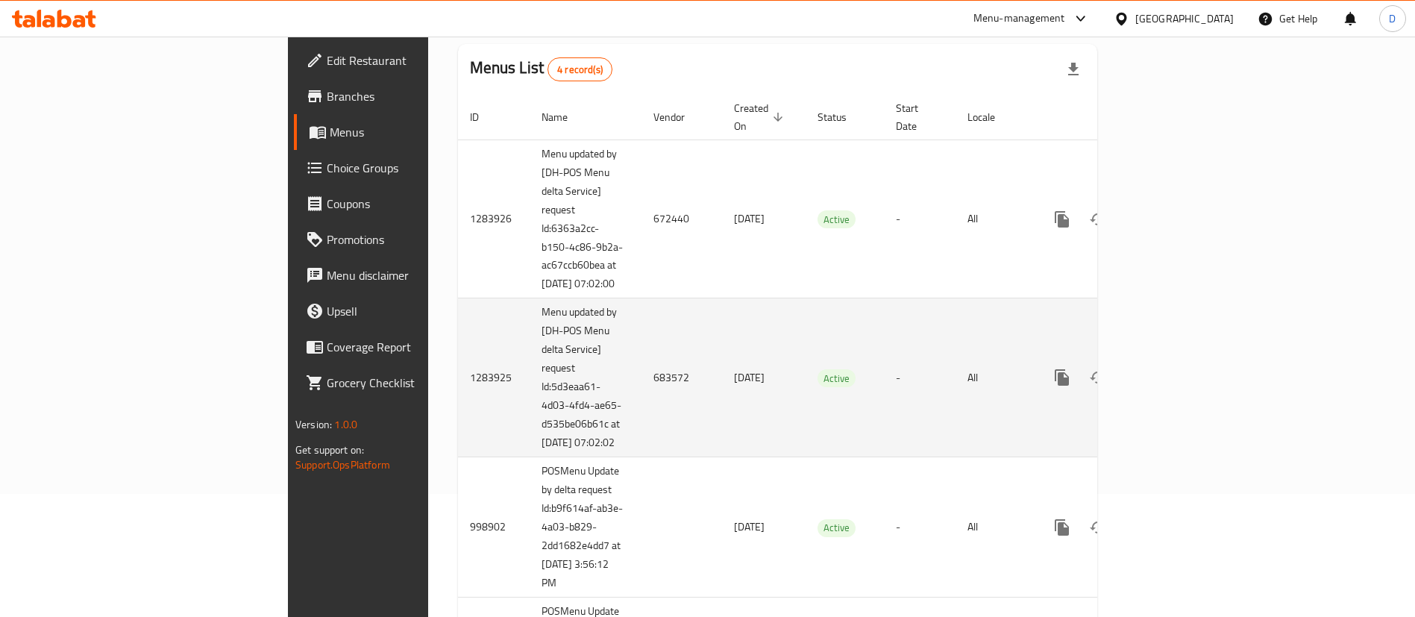
click at [641, 401] on td "683572" at bounding box center [681, 377] width 81 height 159
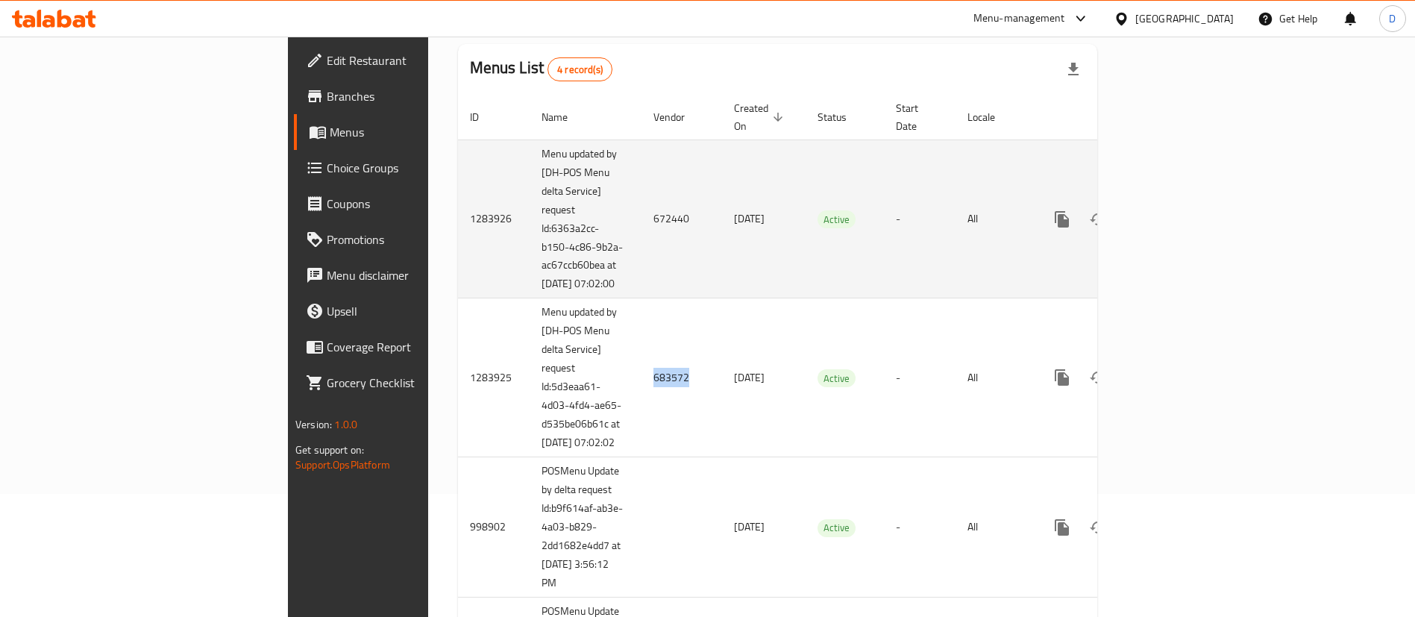
copy td "683572"
click at [1179, 213] on icon "enhanced table" at bounding box center [1170, 219] width 18 height 18
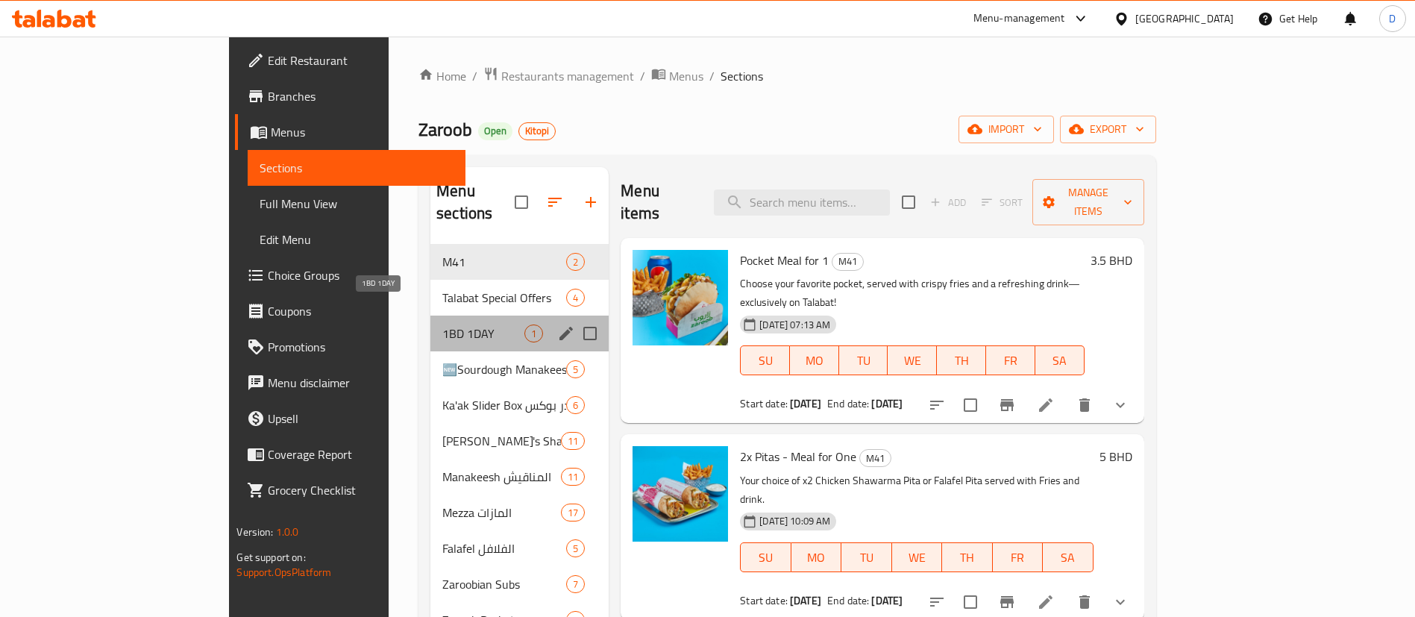
click at [442, 324] on span "1BD 1DAY" at bounding box center [483, 333] width 82 height 18
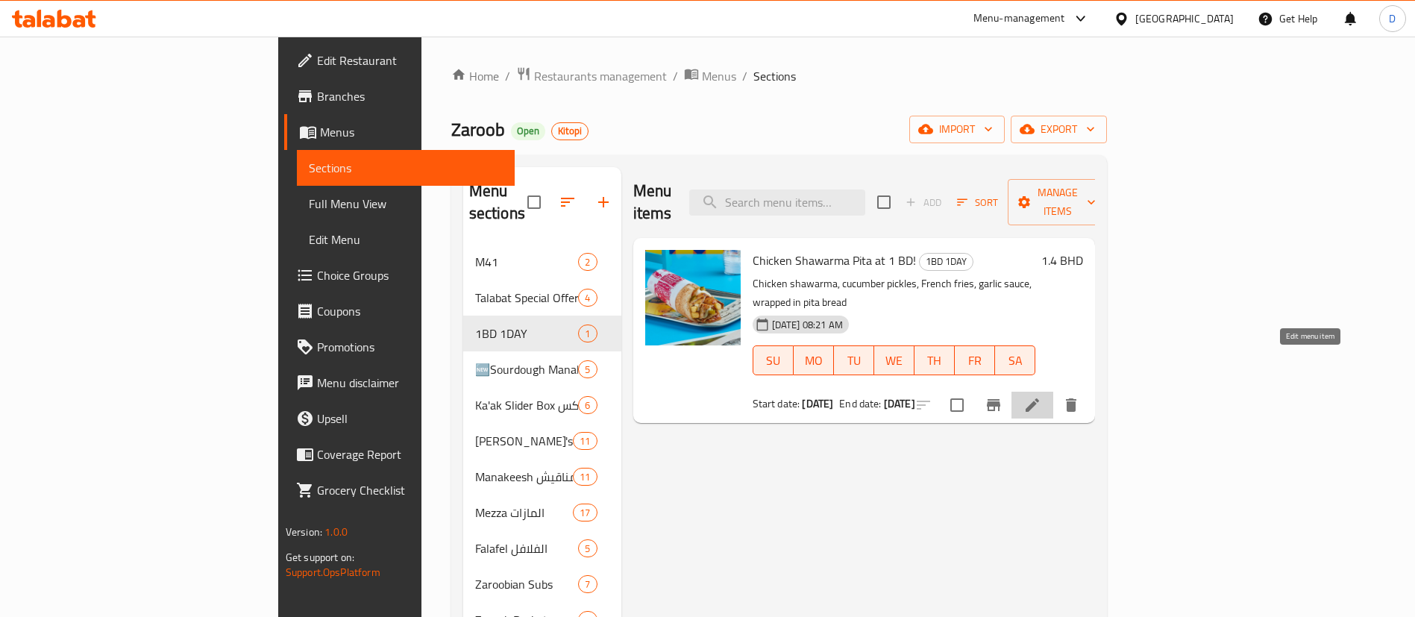
click at [1041, 396] on icon at bounding box center [1032, 405] width 18 height 18
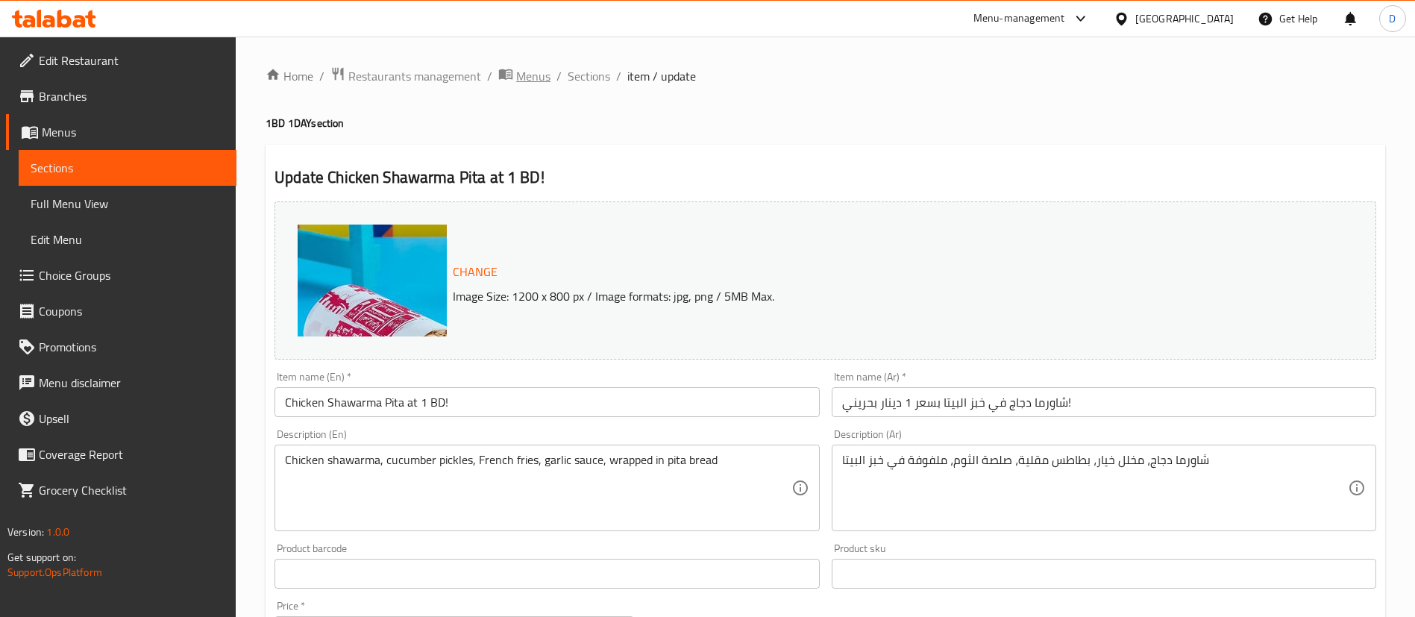
click at [532, 81] on span "Menus" at bounding box center [533, 76] width 34 height 18
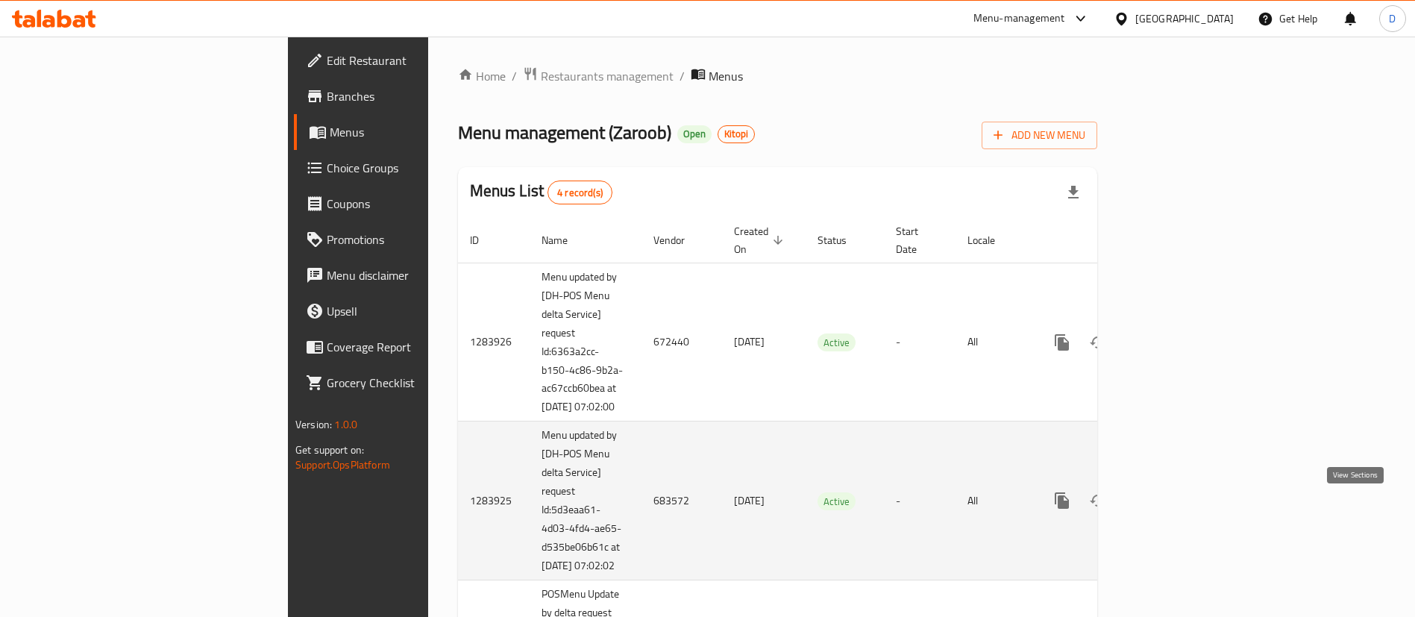
click at [1176, 506] on icon "enhanced table" at bounding box center [1169, 500] width 13 height 13
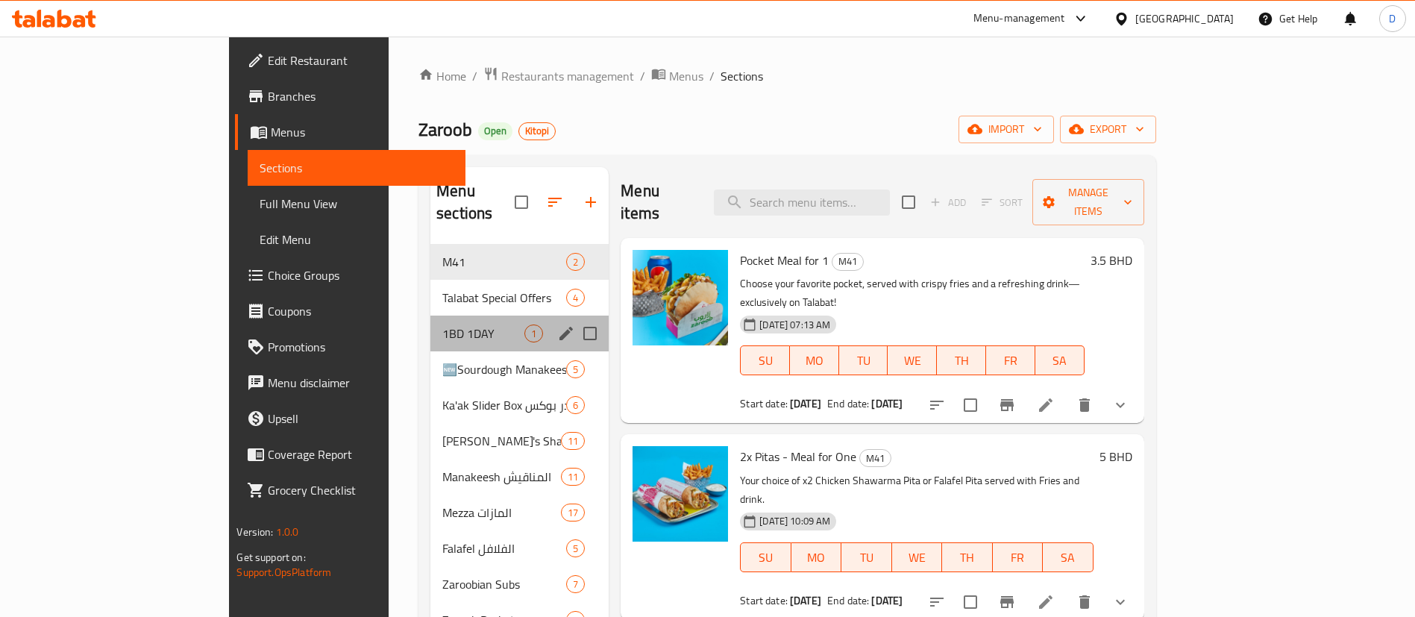
click at [430, 316] on div "1BD 1DAY 1" at bounding box center [519, 334] width 178 height 36
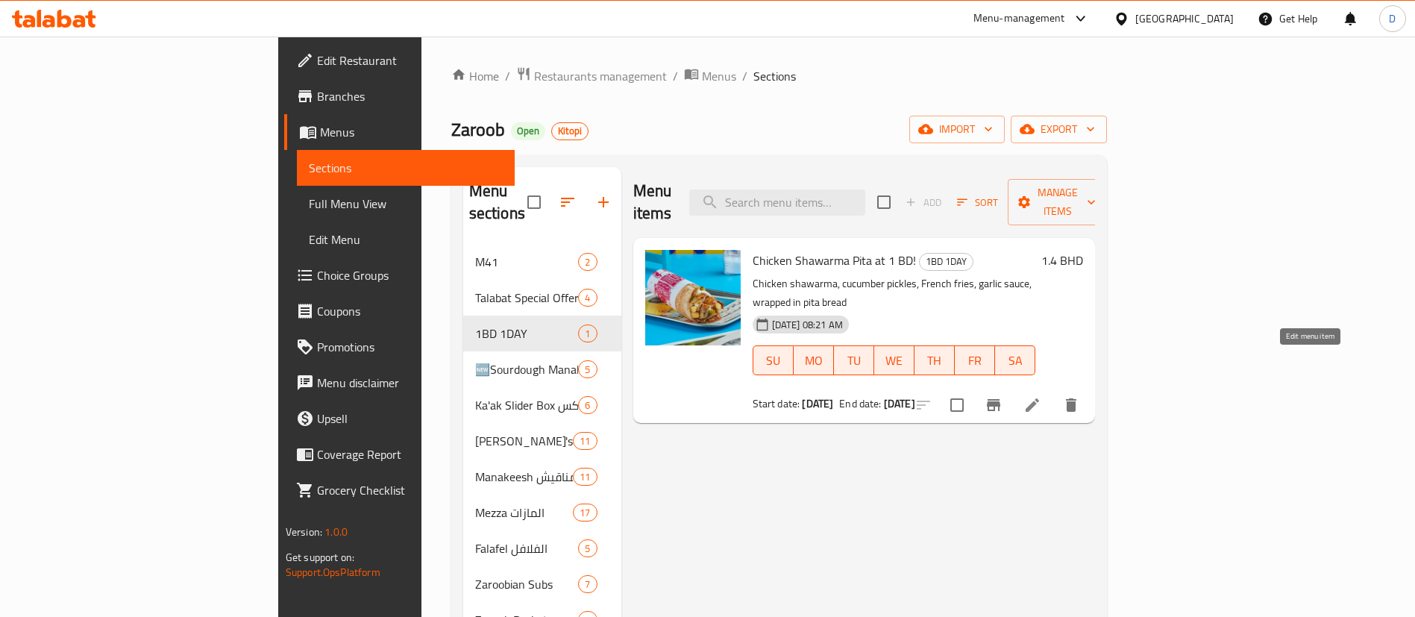
click at [1039, 398] on icon at bounding box center [1032, 404] width 13 height 13
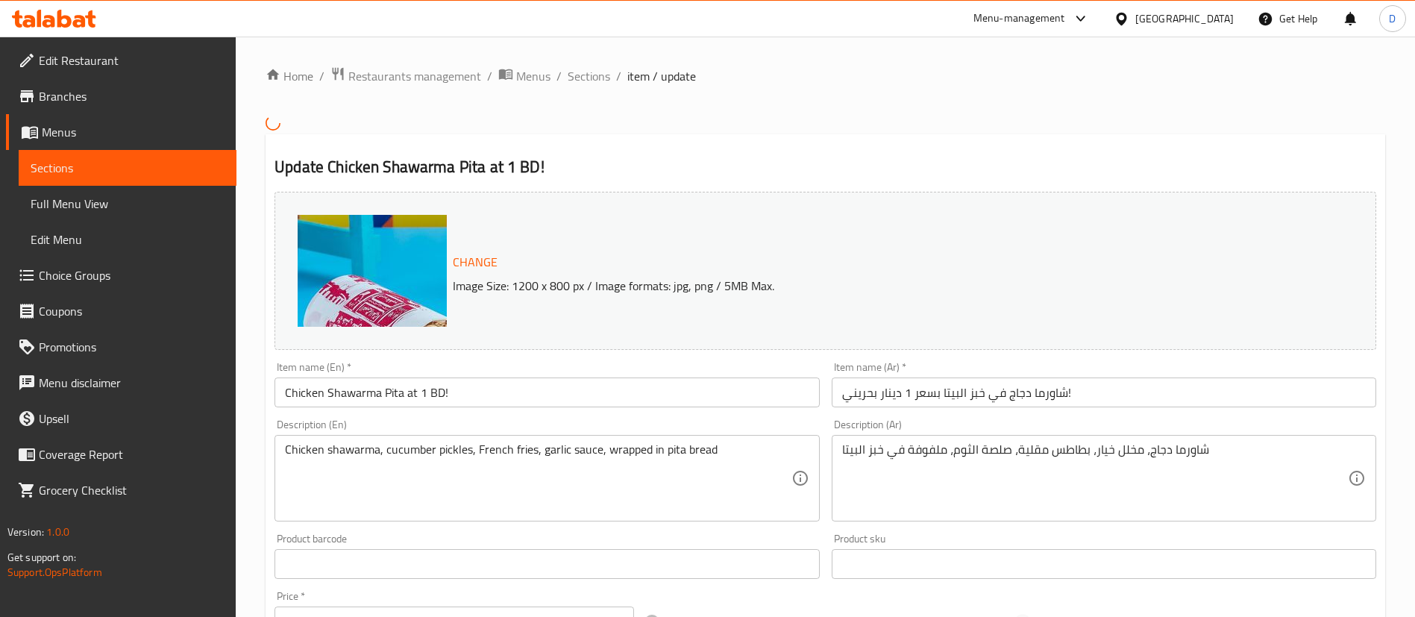
click at [1035, 60] on div "Home / Restaurants management / Menus / Sections / item / update Update Chicken…" at bounding box center [825, 554] width 1179 height 1034
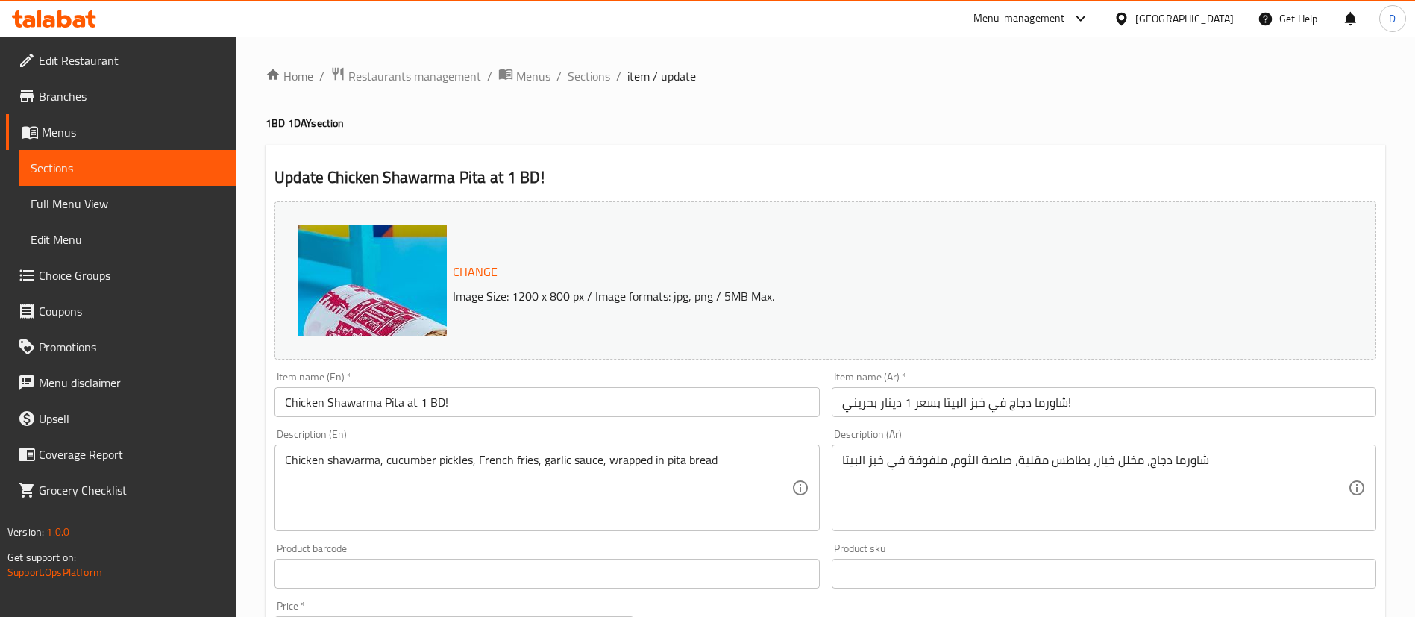
click at [754, 128] on h4 "1BD 1DAY section" at bounding box center [826, 123] width 1120 height 15
click at [997, 42] on div "Home / Restaurants management / Menus / Sections / item / update 1BD 1DAY secti…" at bounding box center [825, 559] width 1179 height 1044
